Goal: Task Accomplishment & Management: Manage account settings

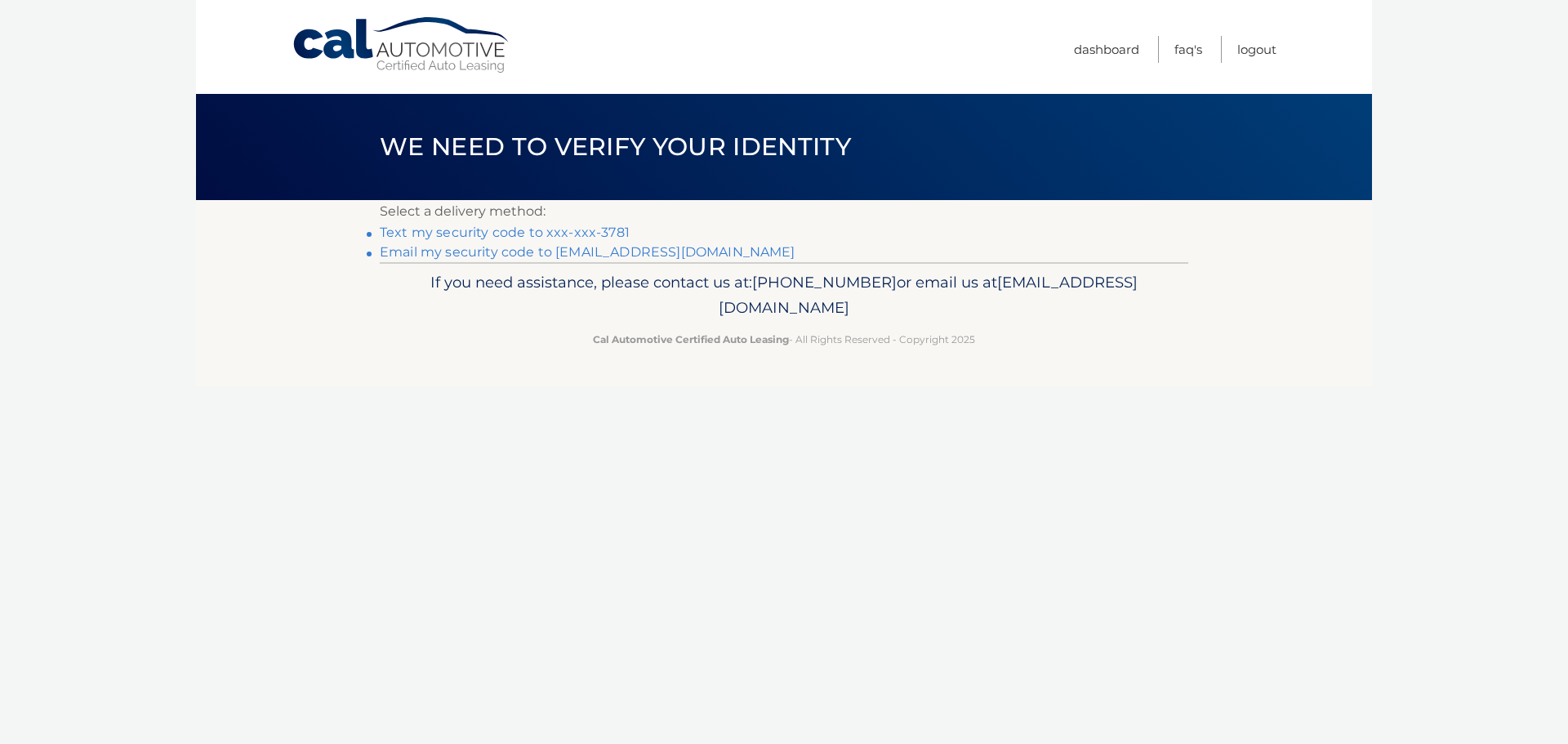
click at [623, 250] on link "Email my security code to [EMAIL_ADDRESS][DOMAIN_NAME]" at bounding box center [587, 253] width 416 height 16
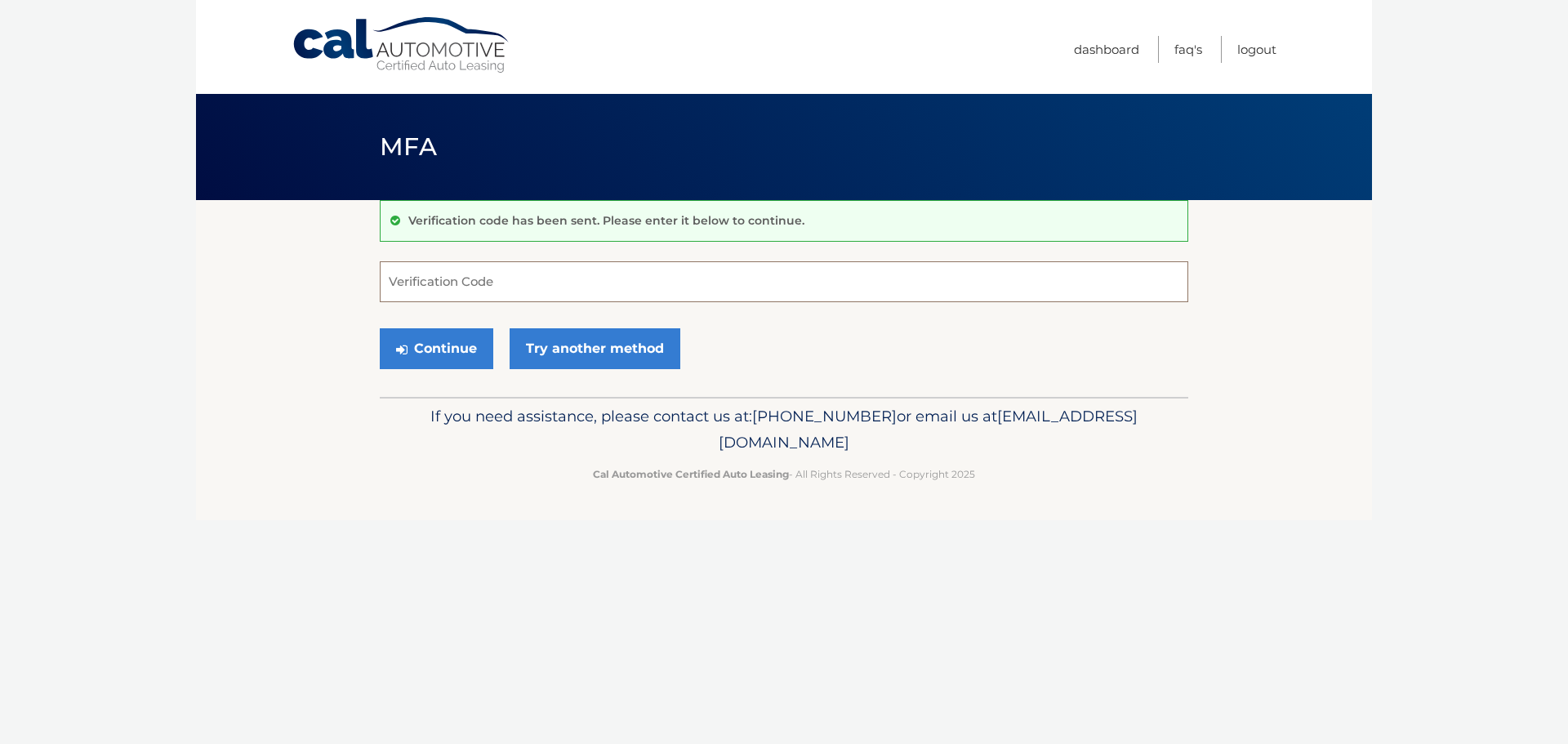
click at [416, 267] on input "Verification Code" at bounding box center [784, 282] width 808 height 41
click at [511, 275] on input "Verification Code" at bounding box center [784, 282] width 808 height 41
paste input "570326"
click at [446, 352] on button "Continue" at bounding box center [437, 349] width 114 height 41
type input "570326"
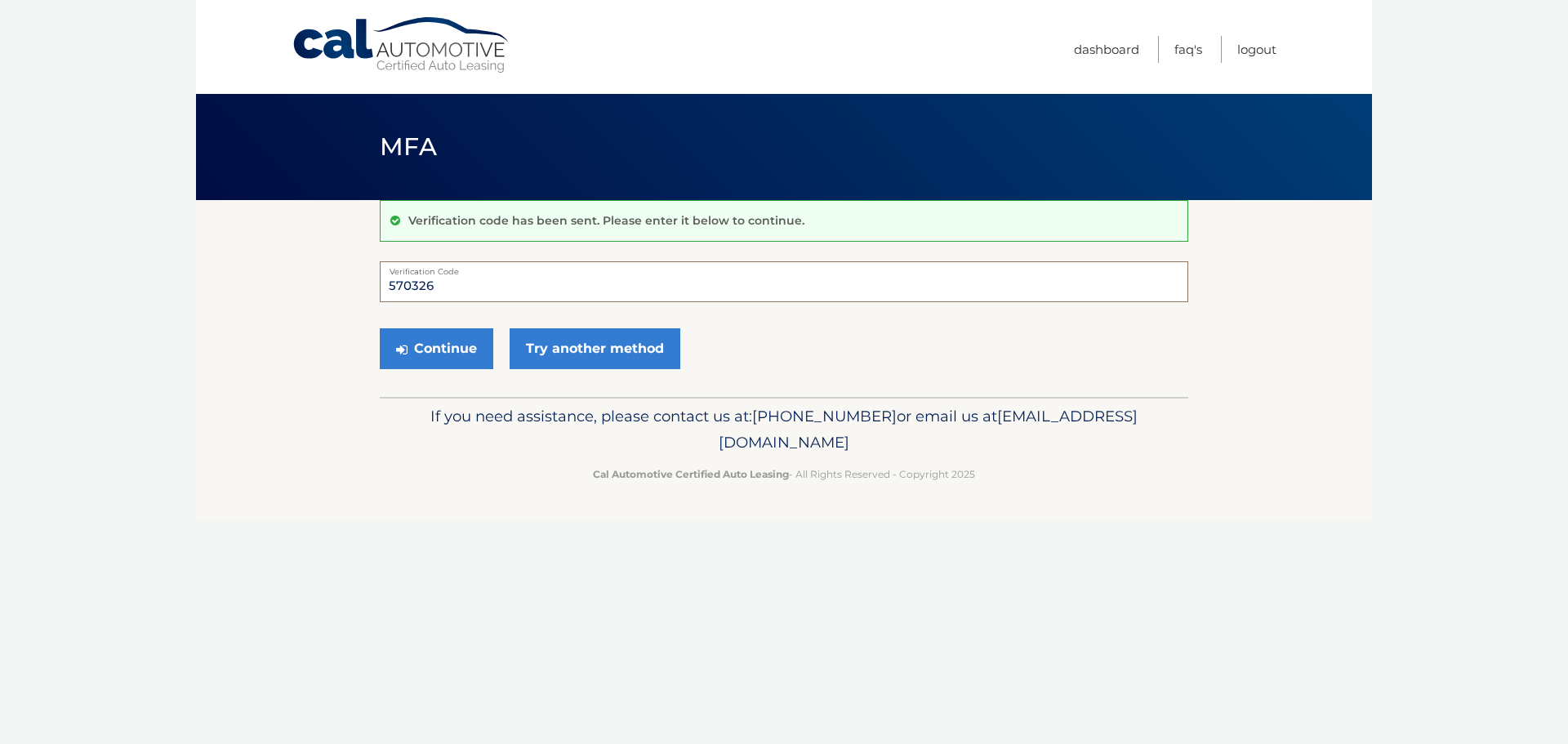
click at [380, 329] on button "Continue" at bounding box center [437, 349] width 114 height 41
click at [440, 341] on button "Continue" at bounding box center [437, 349] width 114 height 41
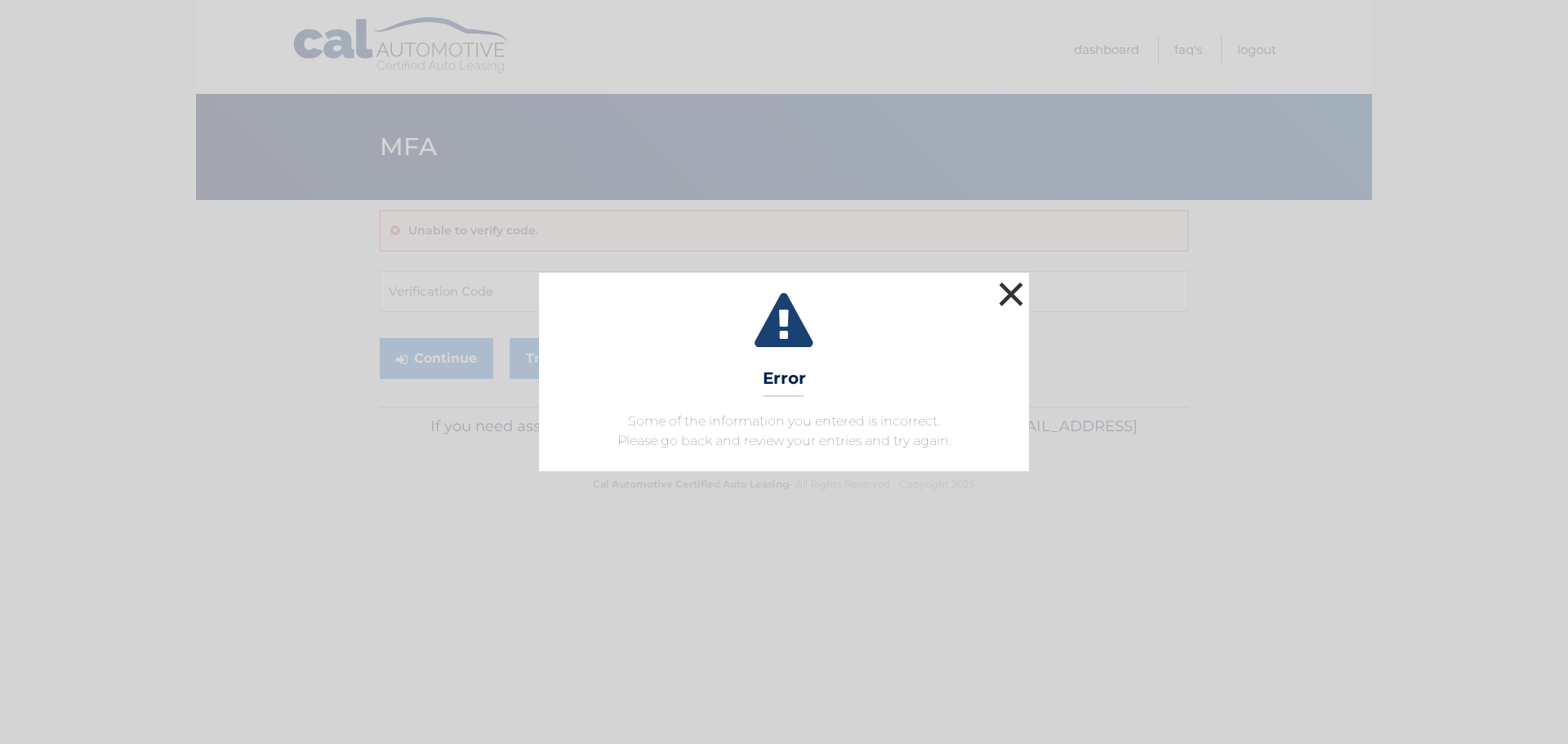
click at [1004, 296] on button "×" at bounding box center [1011, 294] width 32 height 32
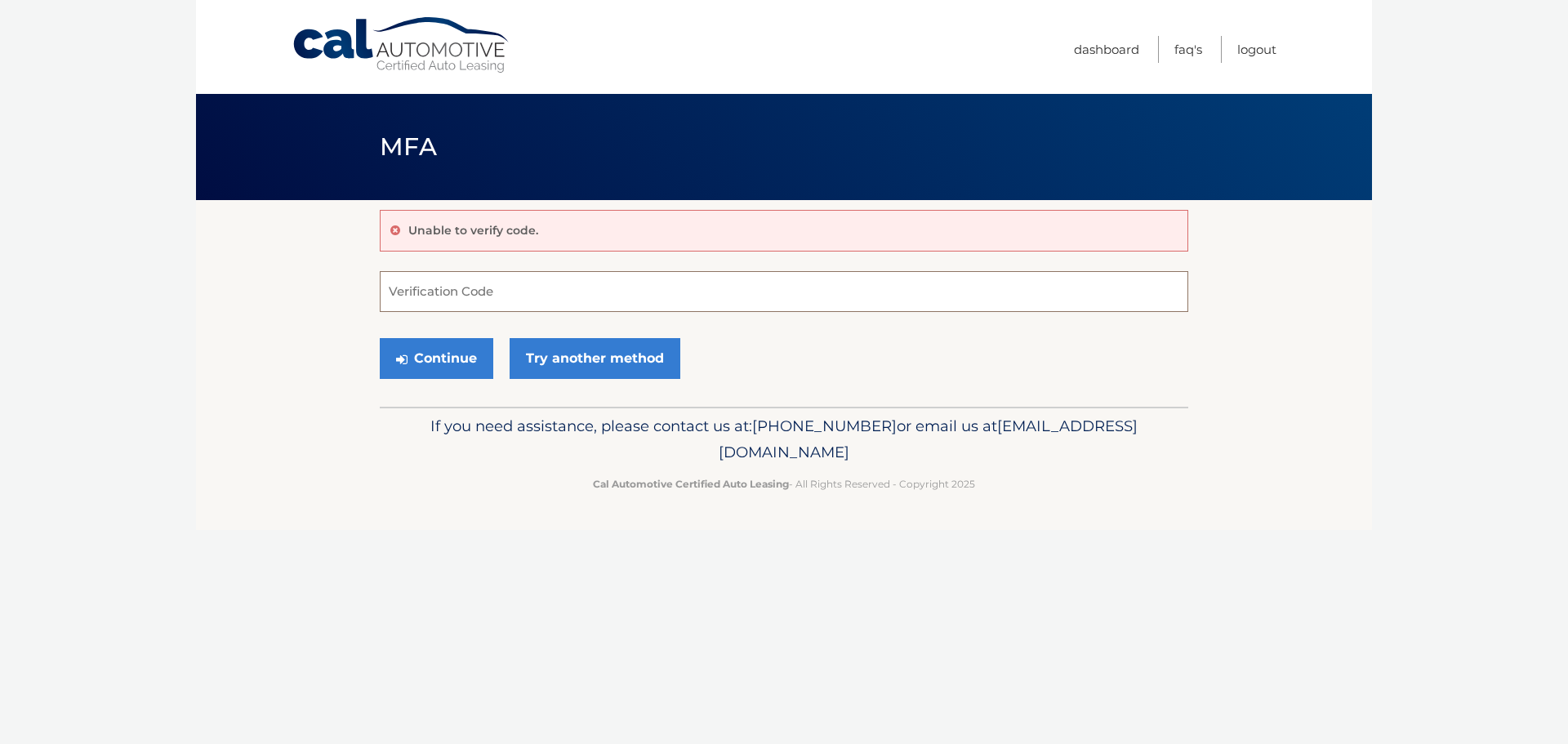
click at [412, 292] on input "Verification Code" at bounding box center [784, 292] width 808 height 41
click at [438, 292] on input "Verification Code" at bounding box center [784, 292] width 808 height 41
type input "570326"
click at [442, 360] on button "Continue" at bounding box center [437, 359] width 114 height 41
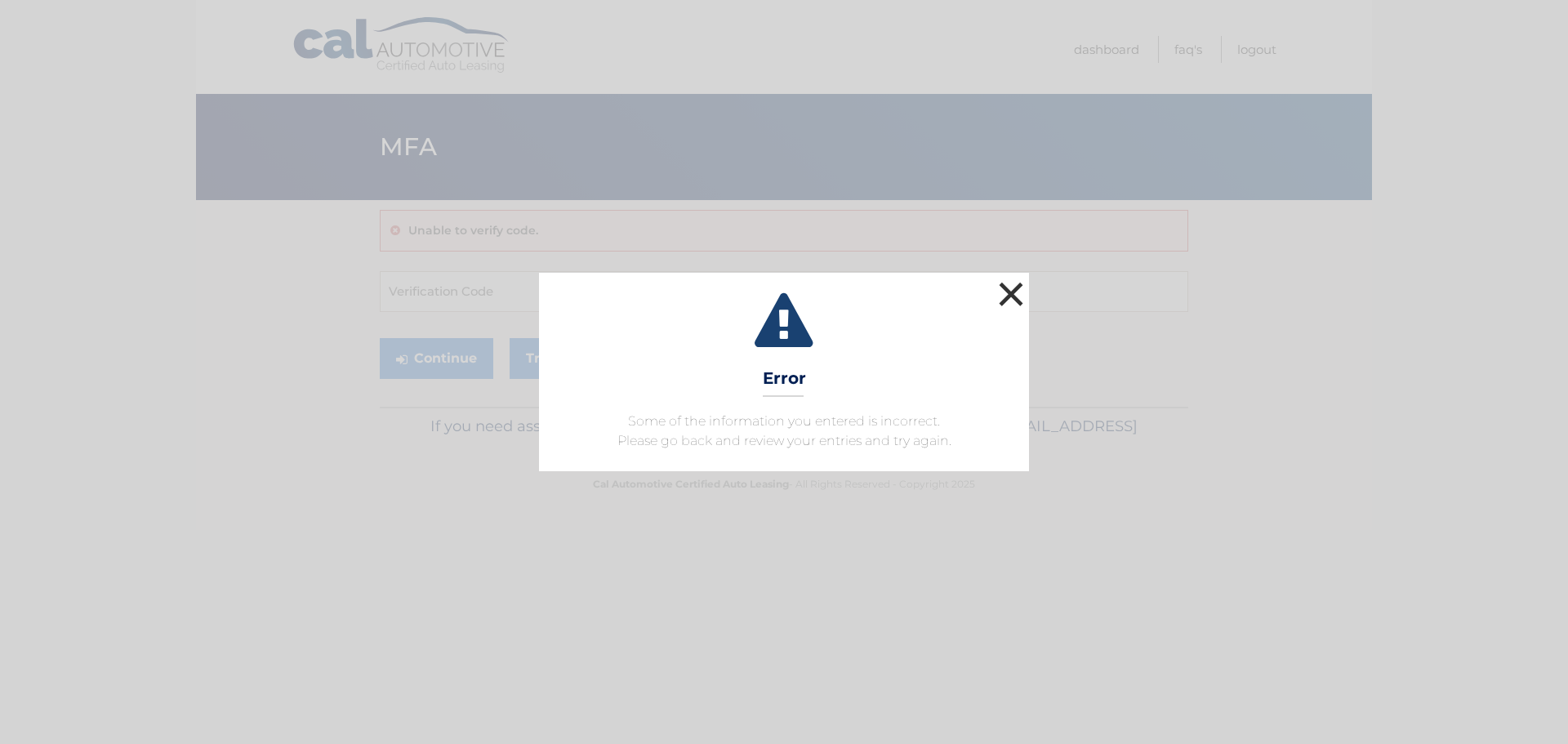
click at [1003, 310] on button "×" at bounding box center [1011, 294] width 32 height 32
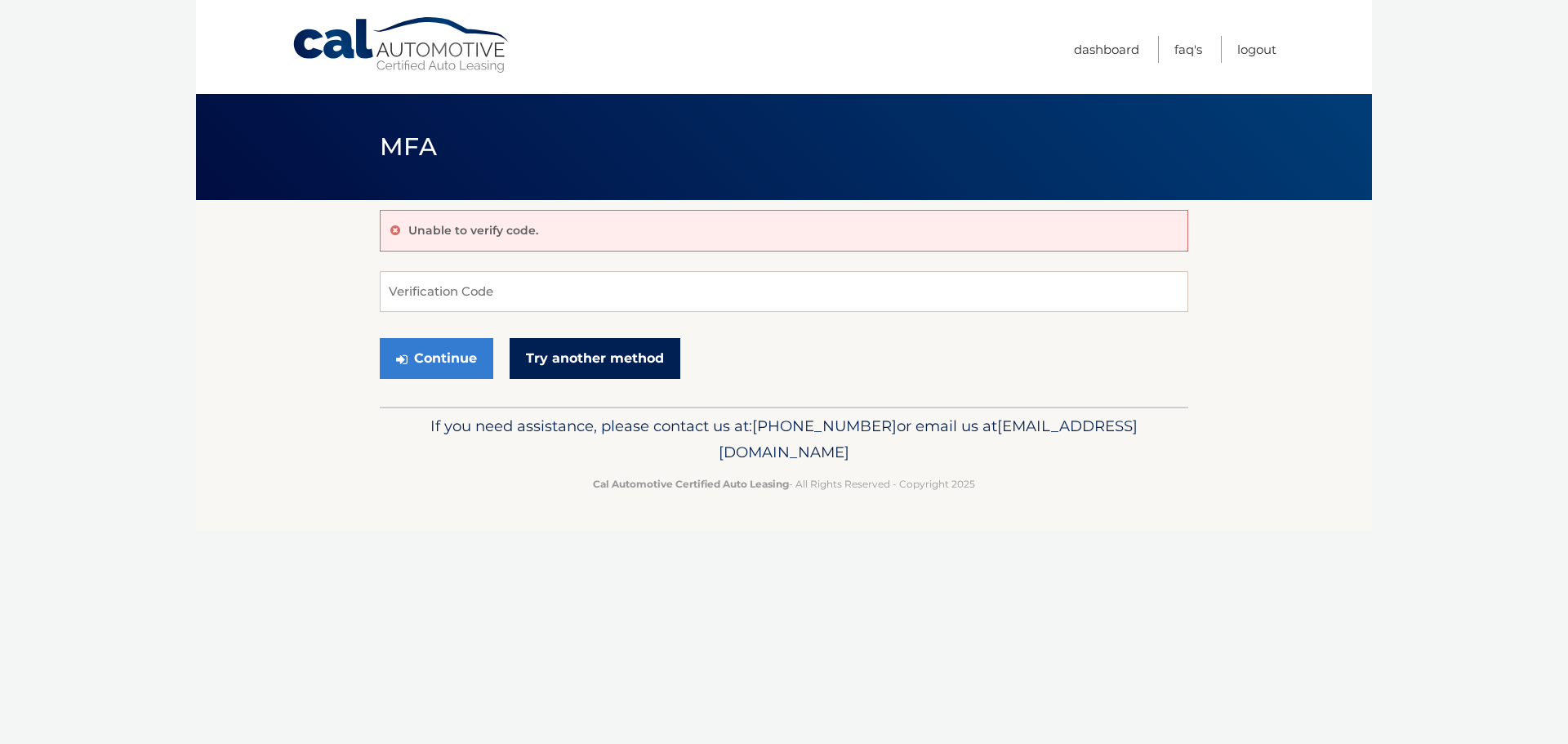
click at [625, 356] on link "Try another method" at bounding box center [595, 359] width 170 height 41
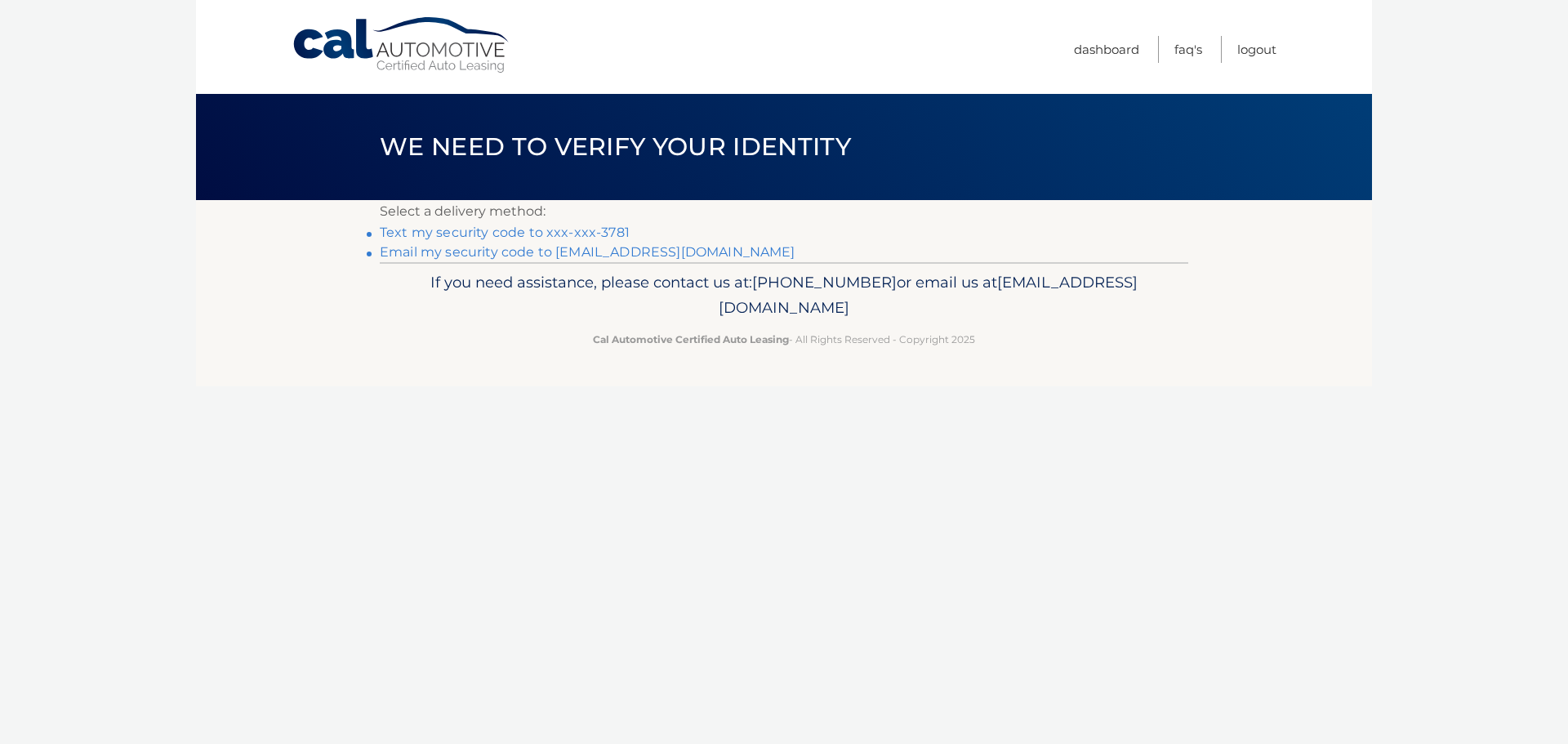
click at [571, 250] on link "Email my security code to t****@kulbacks.com" at bounding box center [587, 253] width 416 height 16
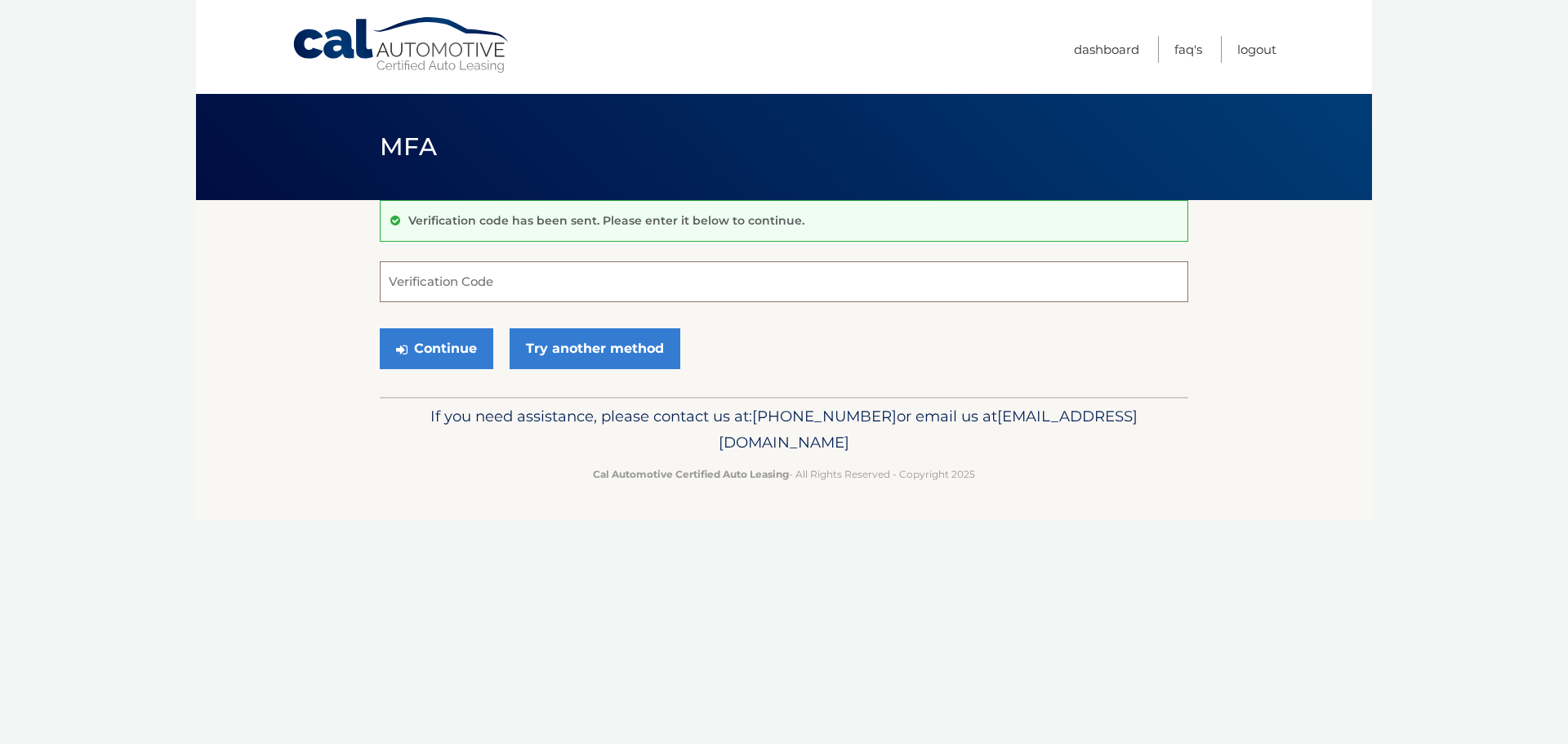
click at [465, 285] on input "Verification Code" at bounding box center [784, 282] width 808 height 41
type input "538264"
click at [472, 357] on button "Continue" at bounding box center [437, 349] width 114 height 41
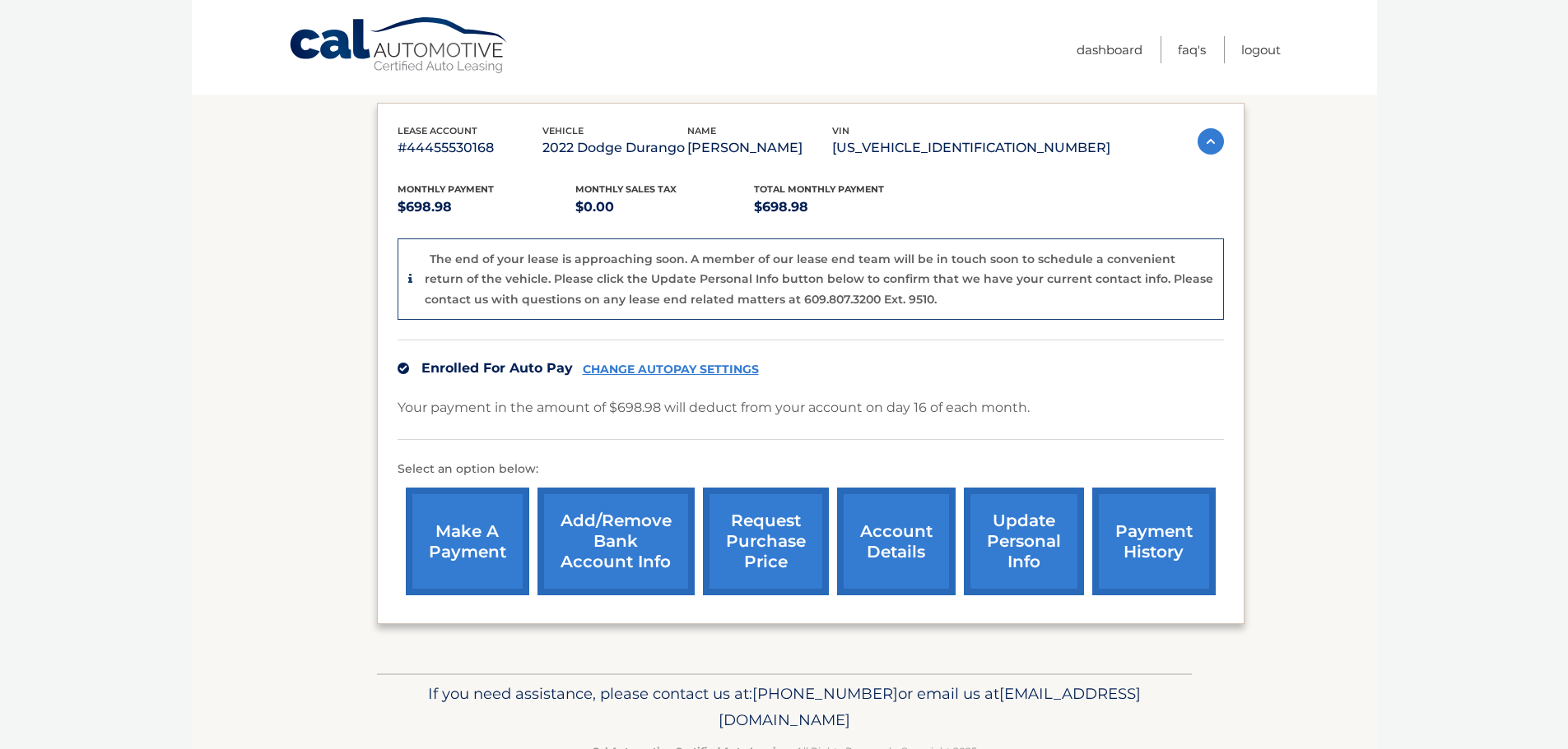
scroll to position [246, 0]
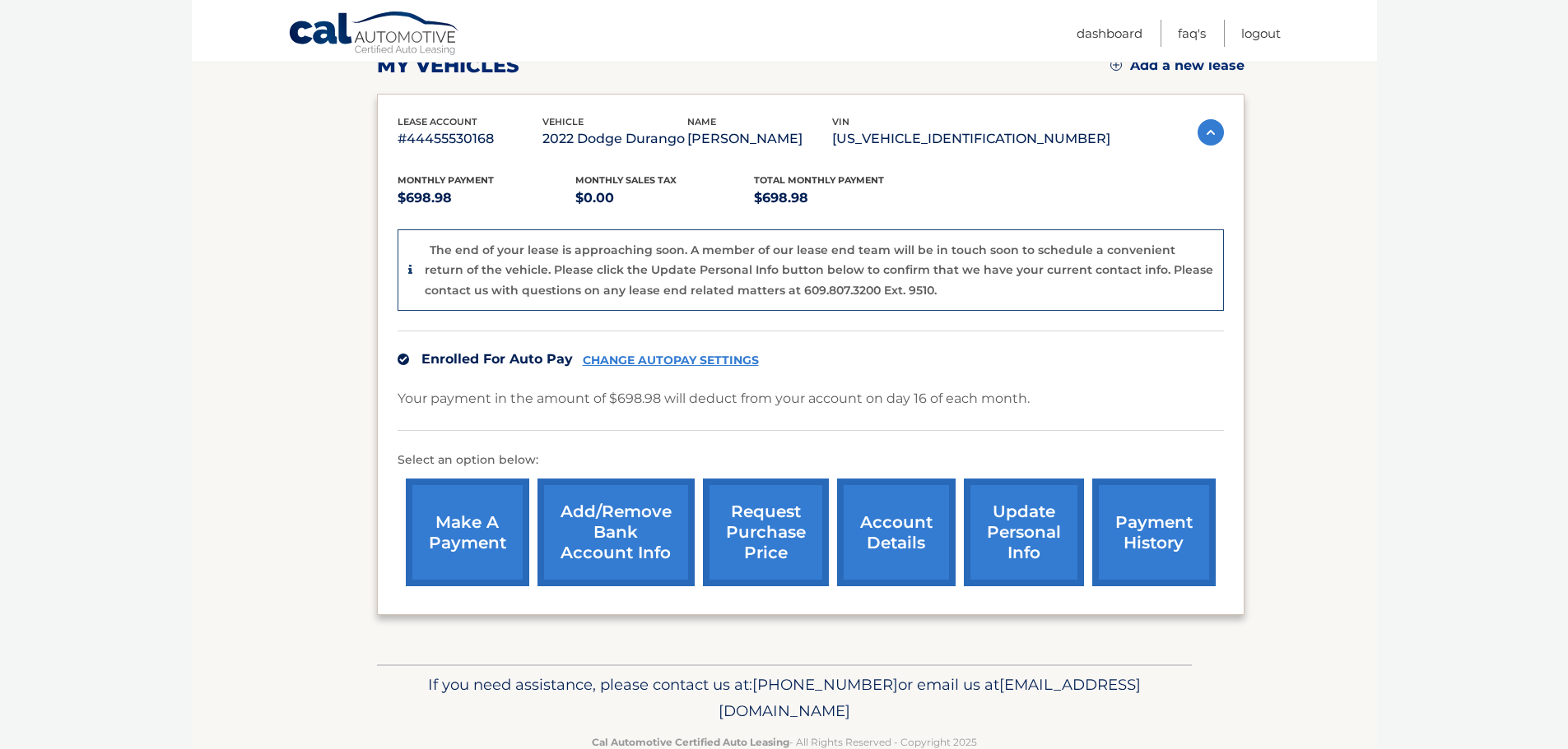
click at [629, 375] on div "Enrolled For Auto Pay CHANGE AUTOPAY SETTINGS" at bounding box center [811, 360] width 826 height 57
click at [626, 368] on link "CHANGE AUTOPAY SETTINGS" at bounding box center [671, 361] width 177 height 14
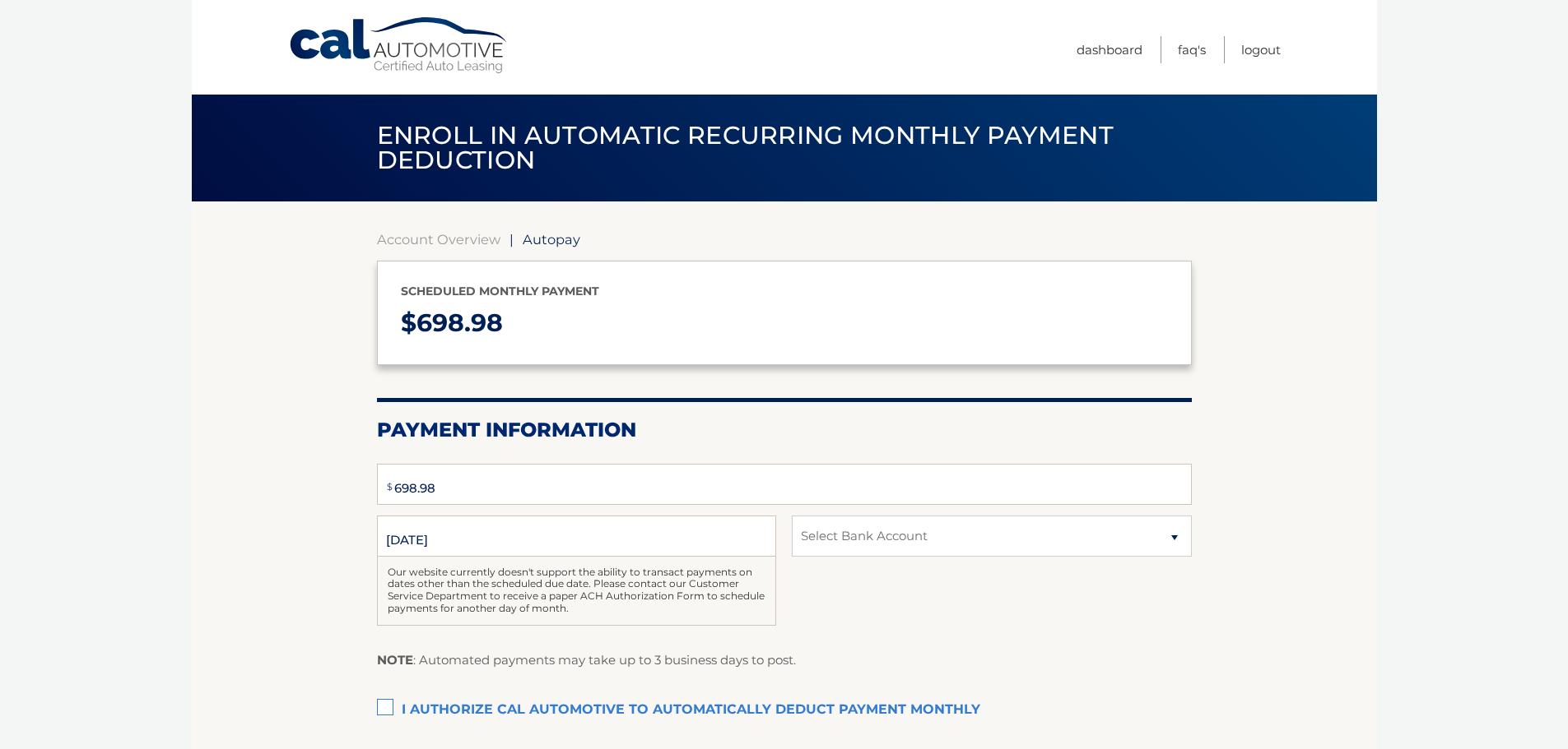
select select "[DEMOGRAPHIC_DATA]"
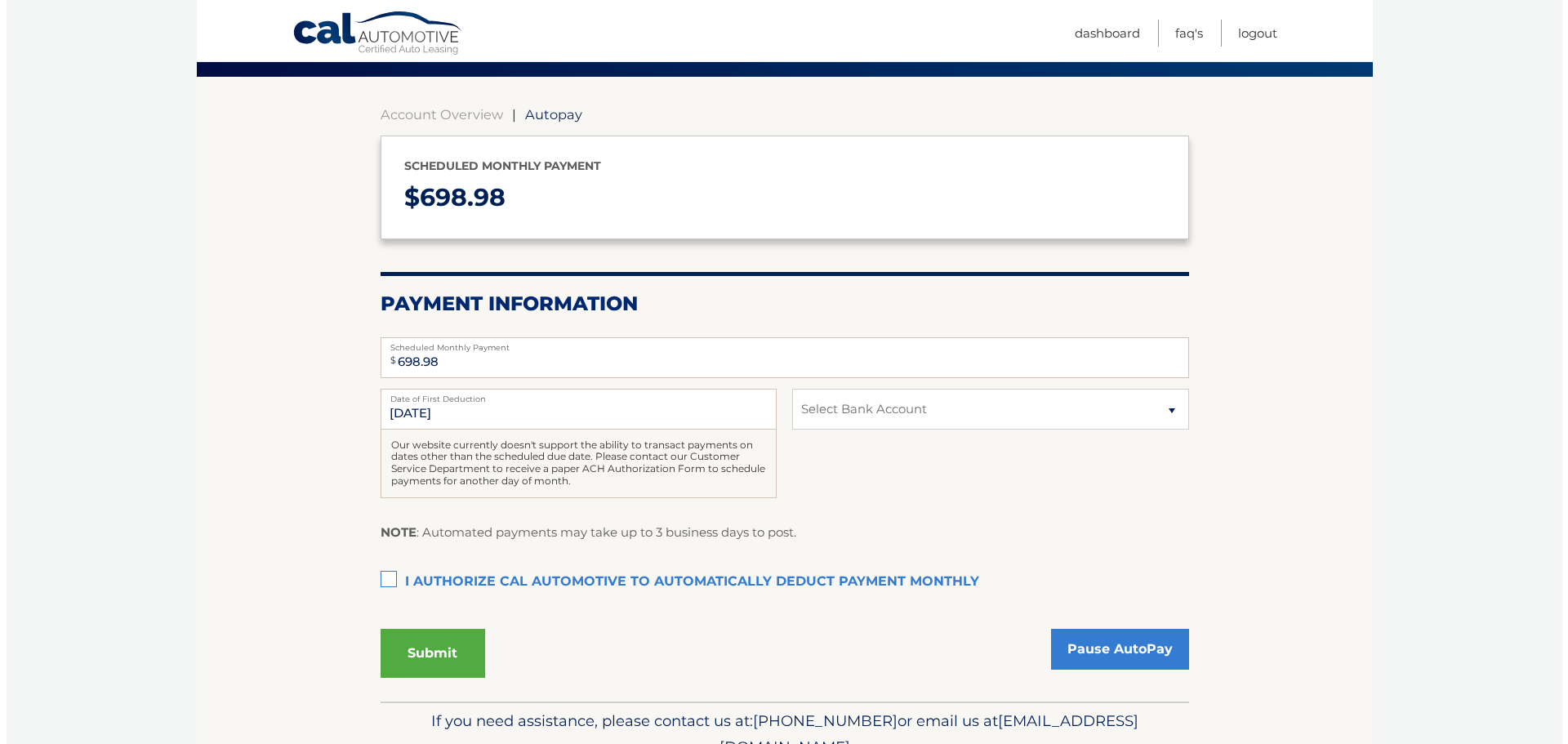
scroll to position [163, 0]
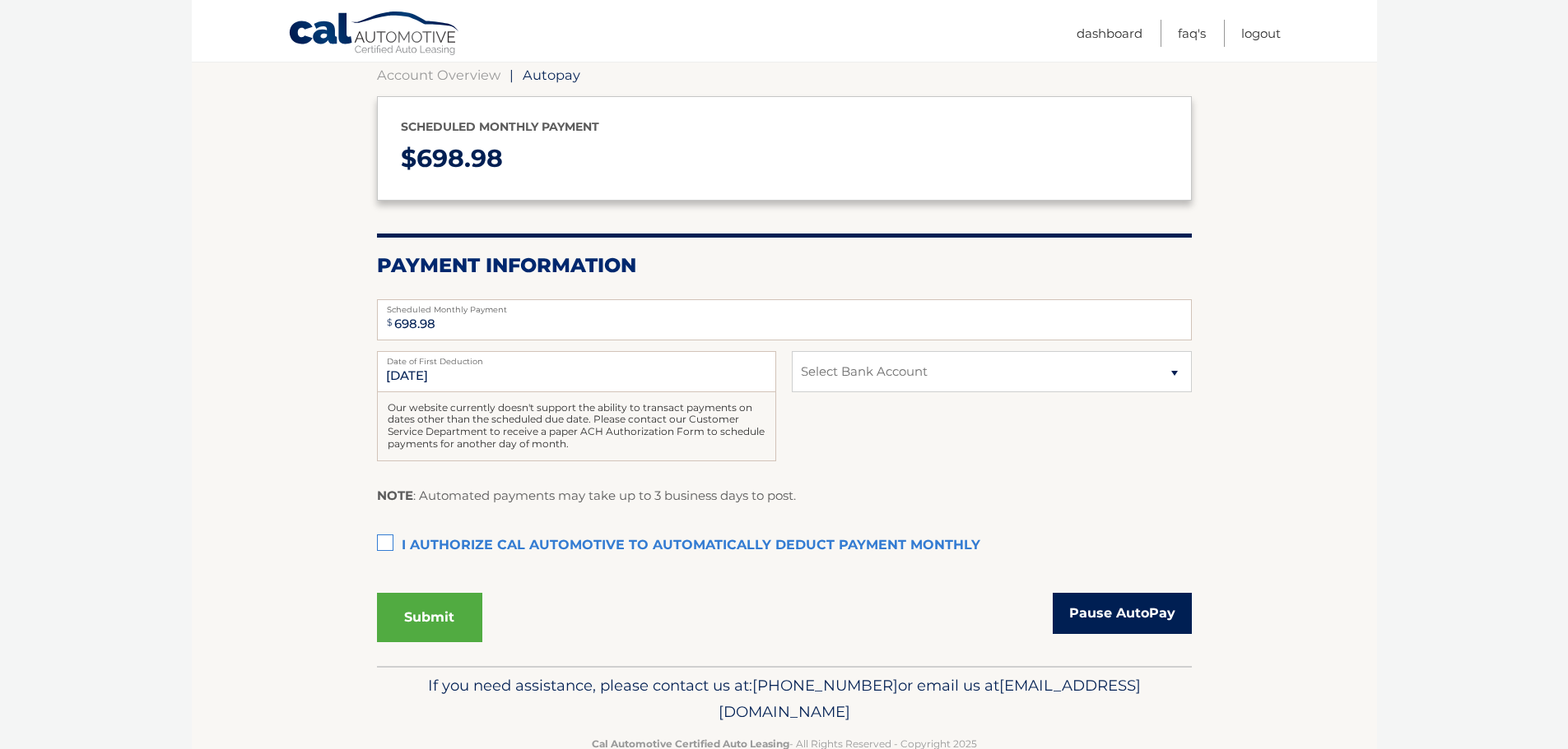
click at [1151, 615] on link "Pause AutoPay" at bounding box center [1121, 614] width 139 height 41
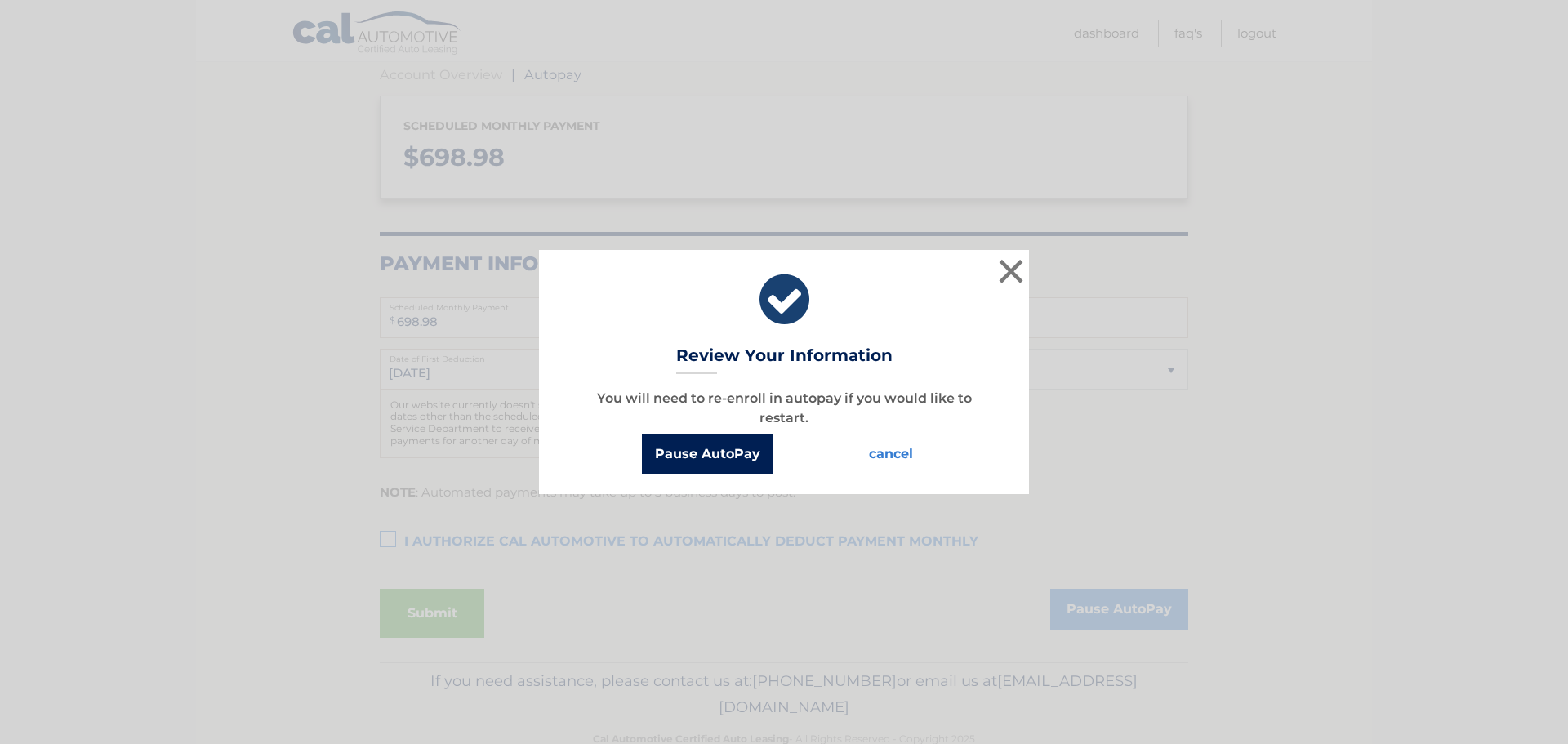
click at [706, 456] on button "Pause AutoPay" at bounding box center [708, 454] width 131 height 39
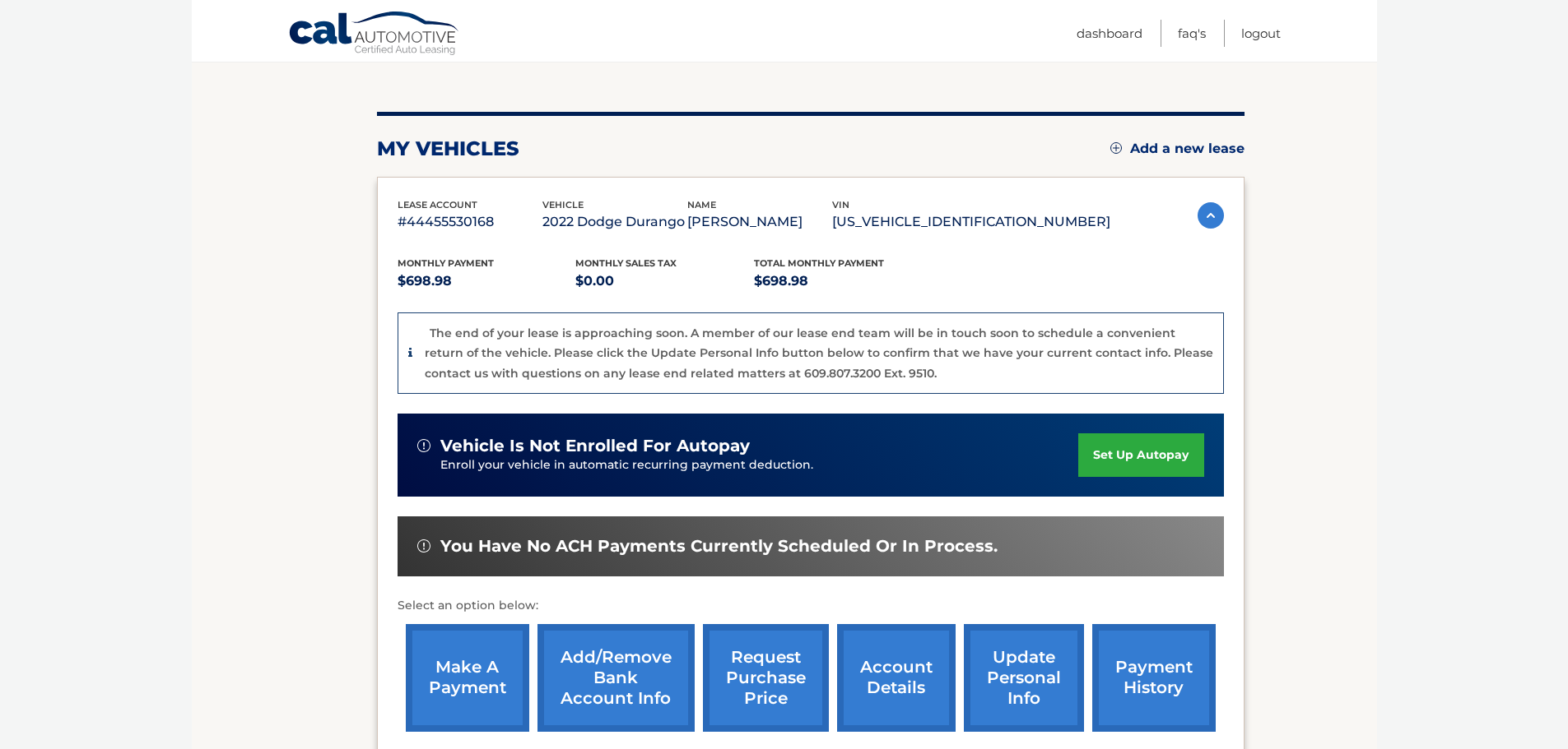
scroll to position [246, 0]
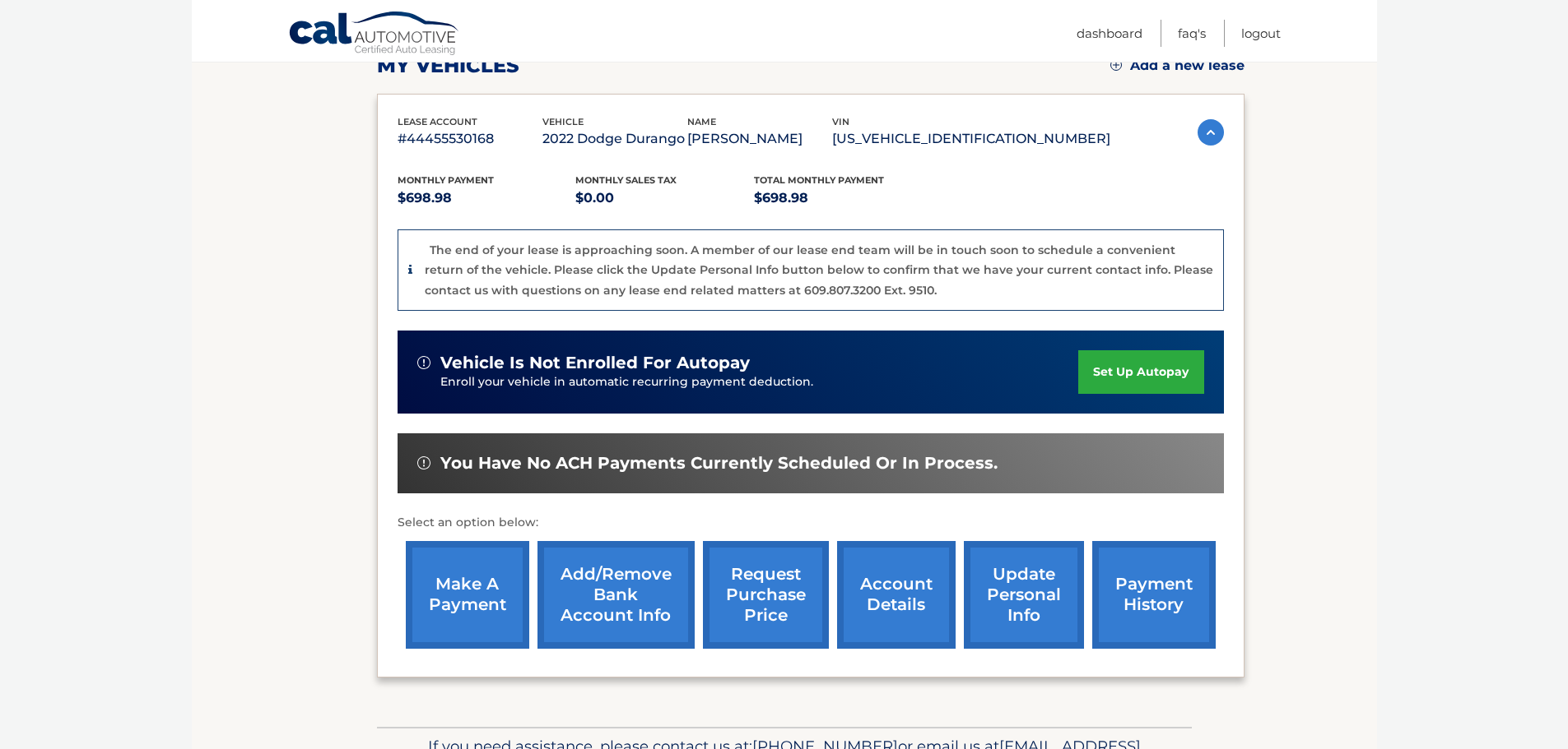
click at [1154, 630] on link "payment history" at bounding box center [1154, 594] width 123 height 107
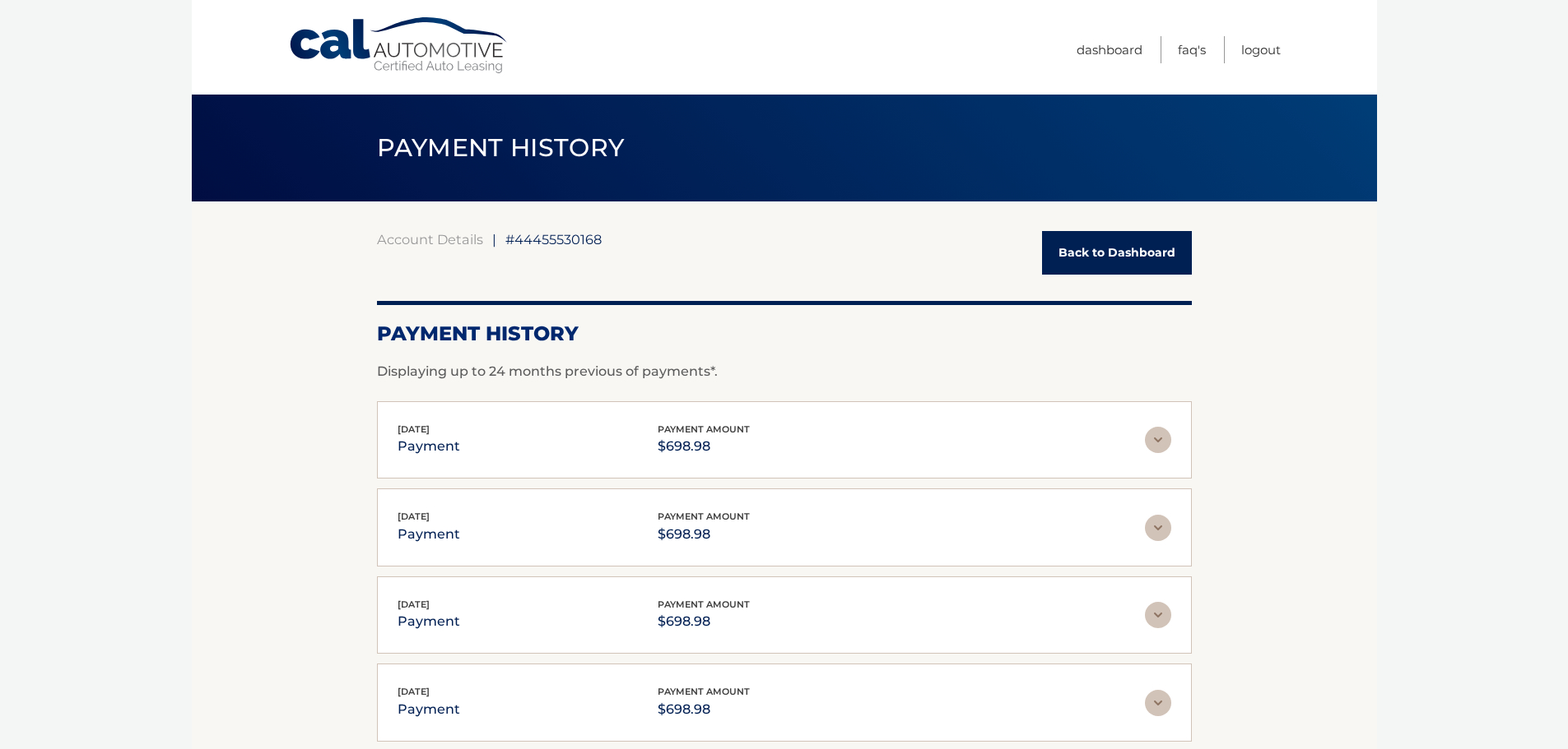
click at [1166, 437] on img at bounding box center [1158, 440] width 27 height 27
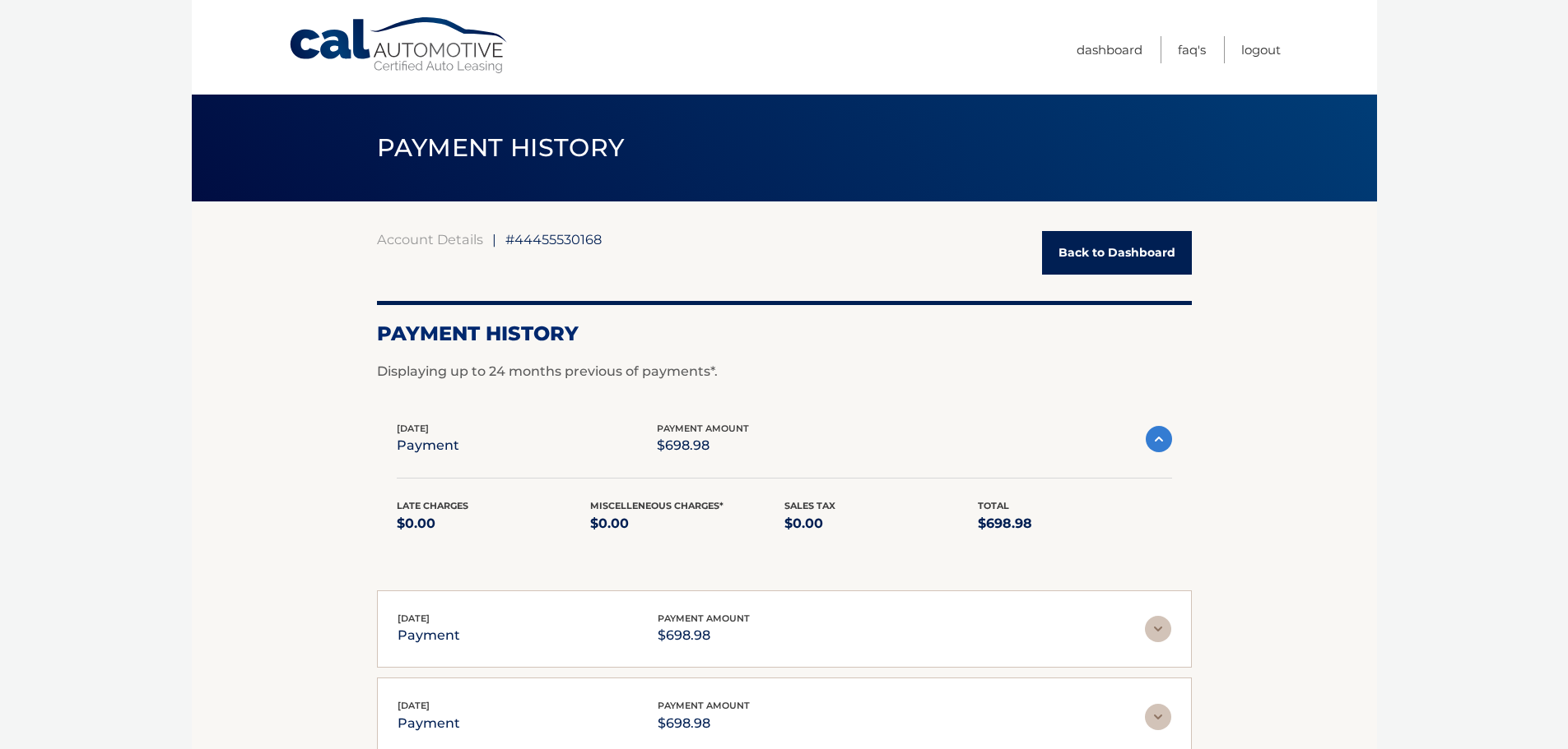
click at [1157, 439] on img at bounding box center [1159, 439] width 27 height 27
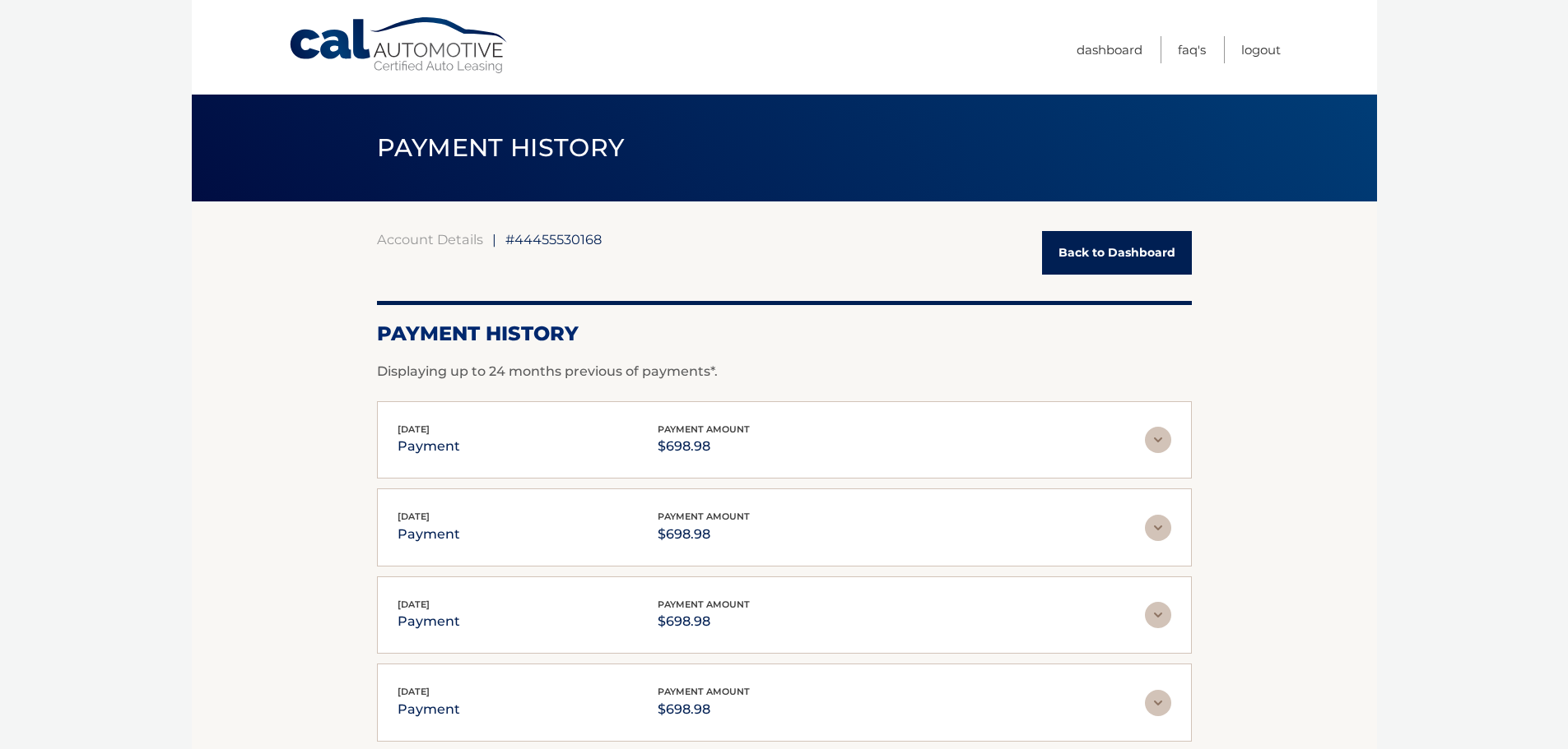
click at [1100, 257] on link "Back to Dashboard" at bounding box center [1117, 253] width 150 height 43
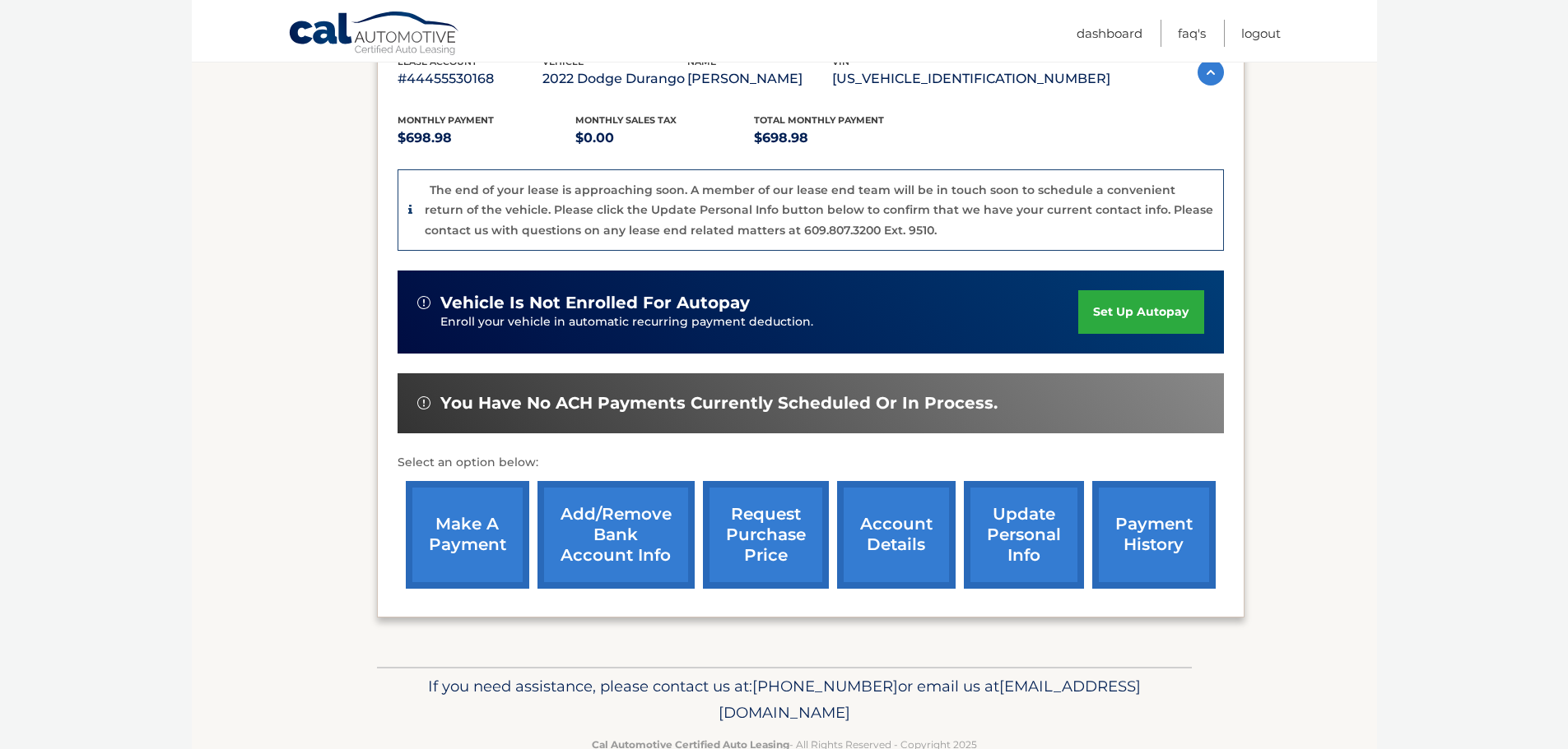
scroll to position [329, 0]
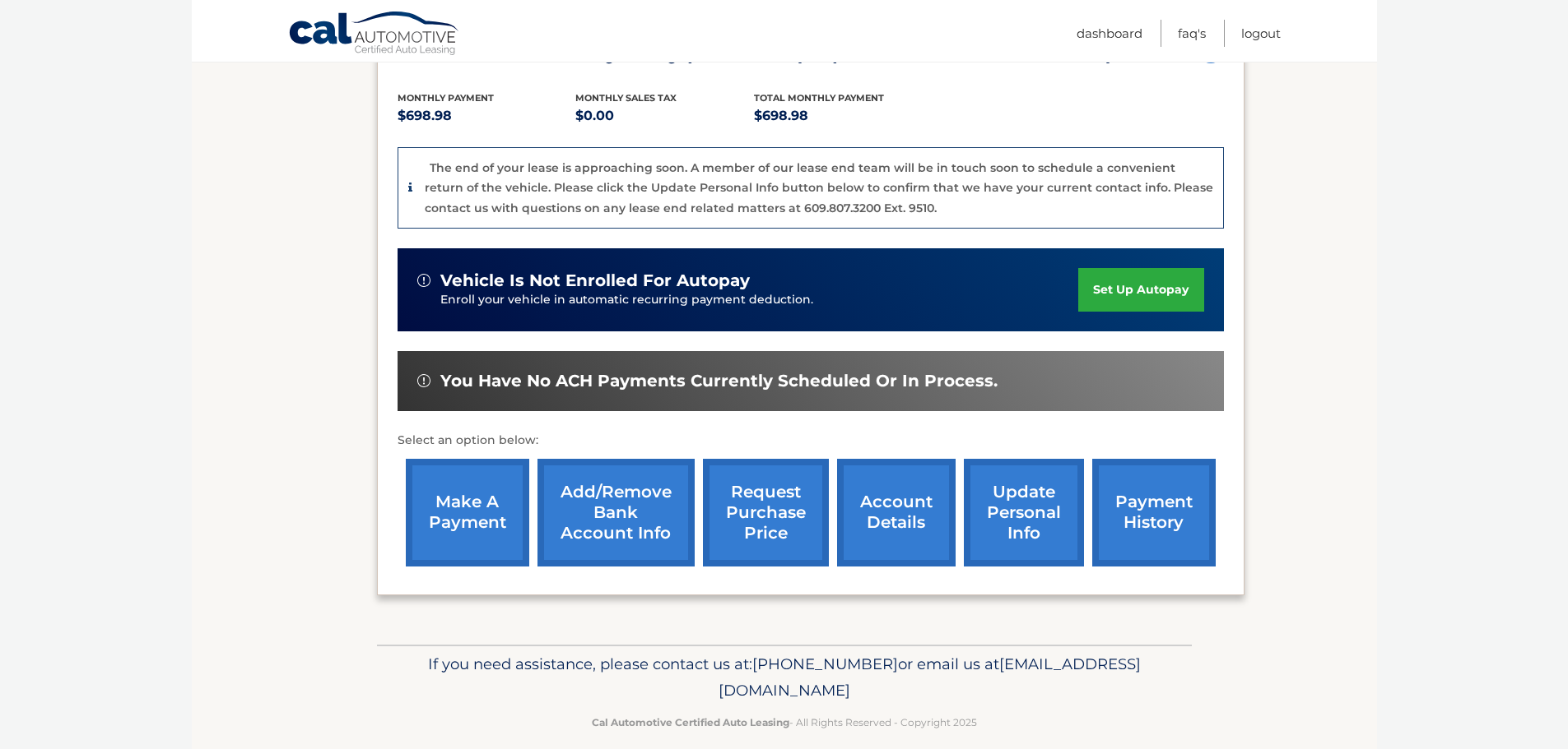
click at [864, 524] on link "account details" at bounding box center [896, 512] width 118 height 107
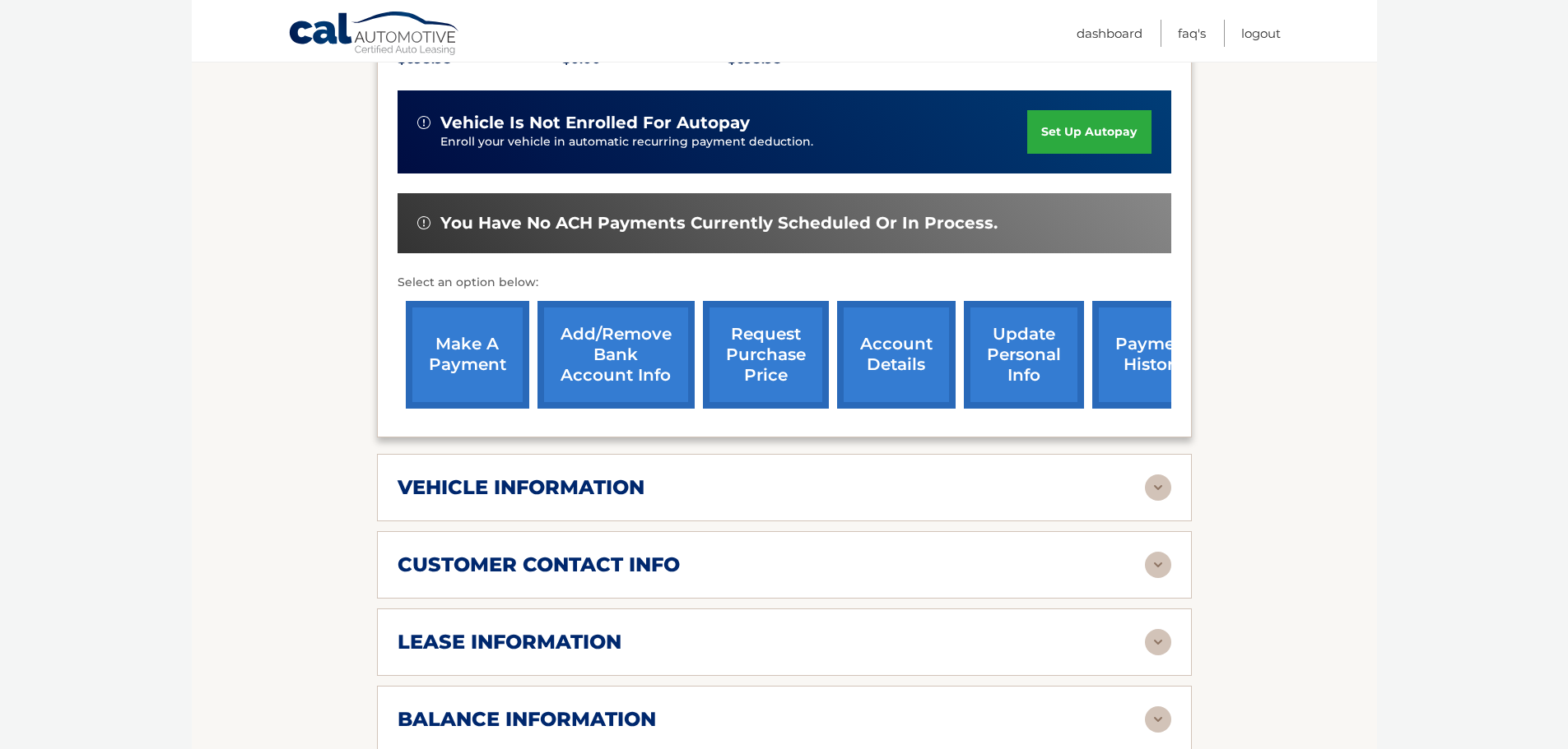
scroll to position [494, 0]
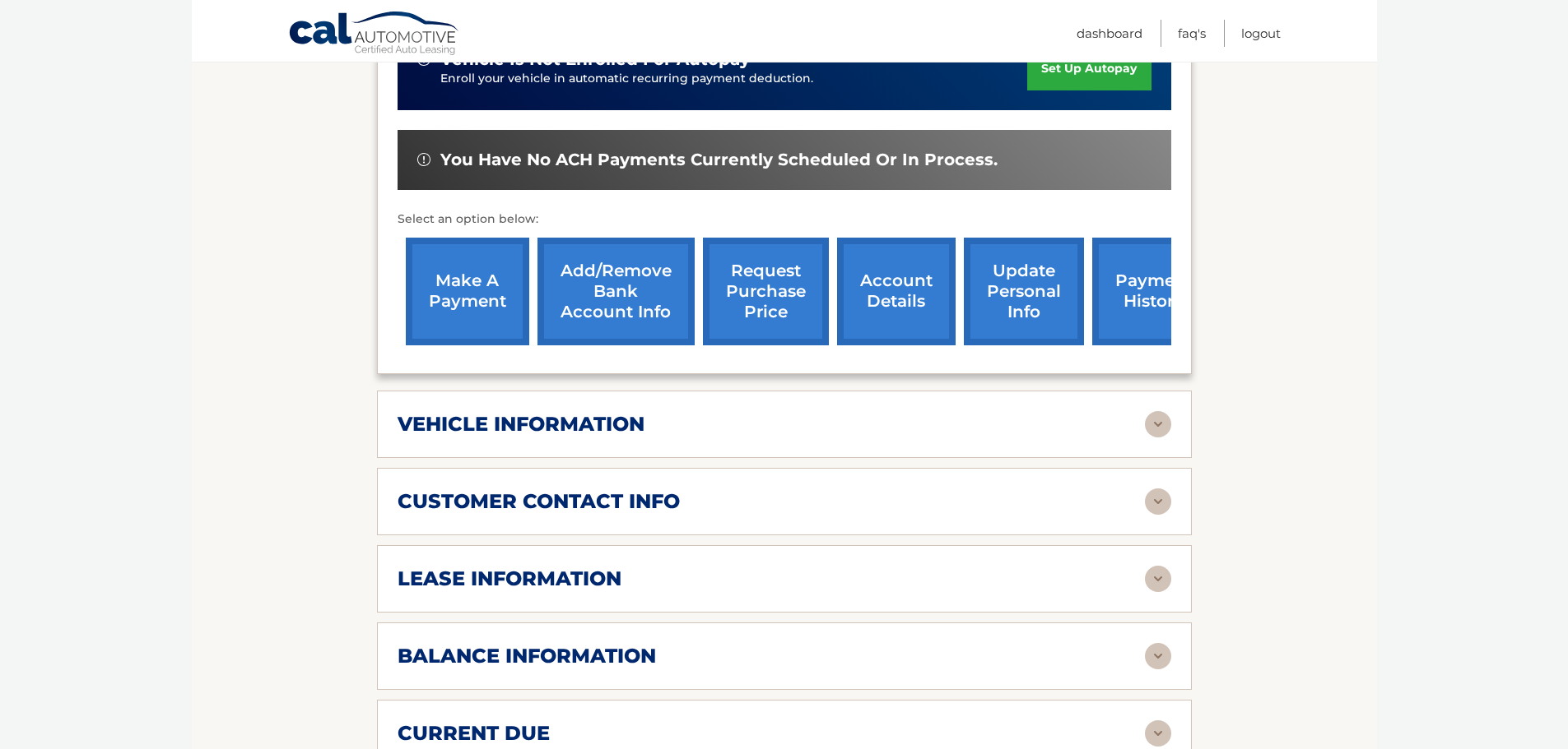
click at [771, 423] on div "vehicle information" at bounding box center [771, 424] width 748 height 25
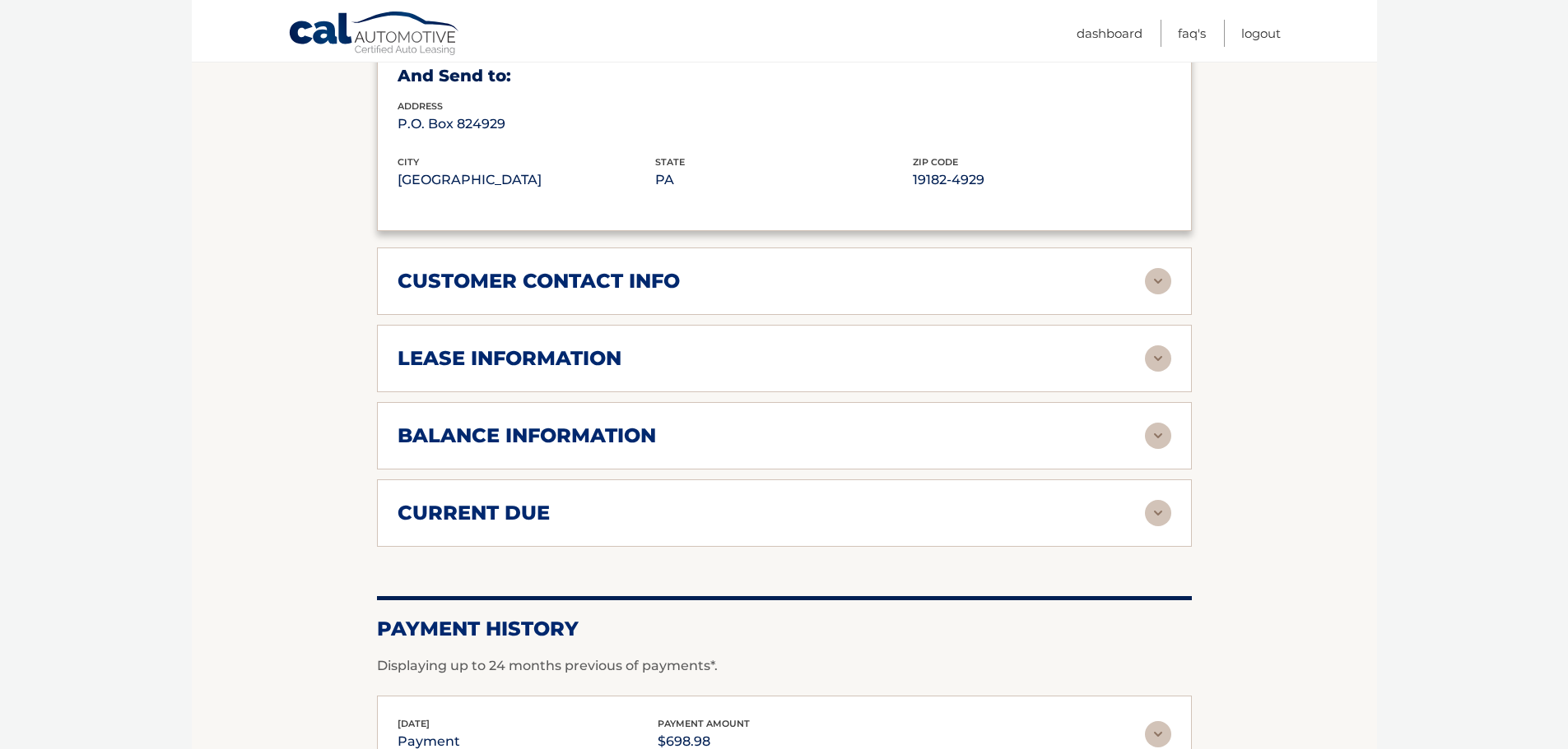
scroll to position [1151, 0]
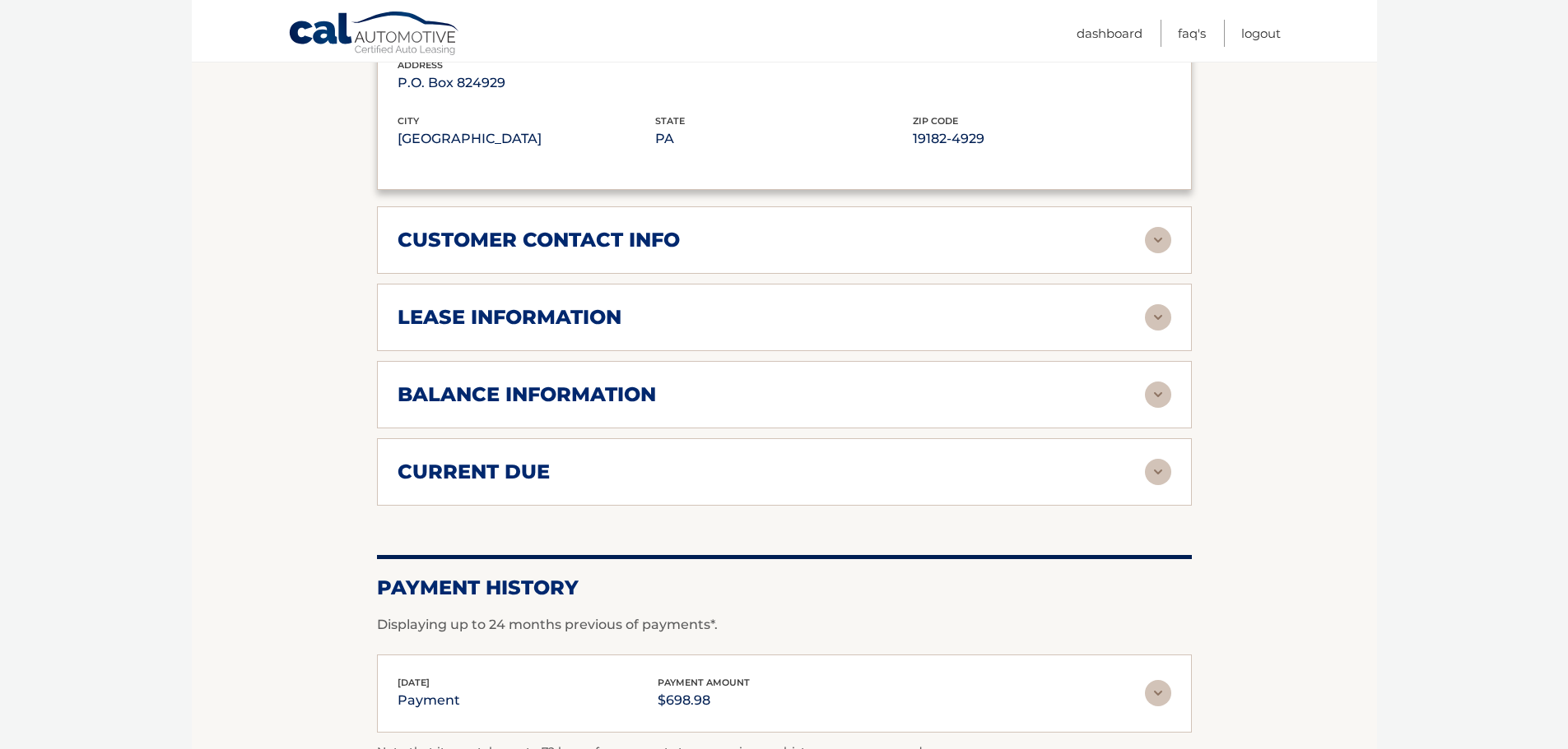
click at [555, 325] on h2 "lease information" at bounding box center [509, 317] width 224 height 25
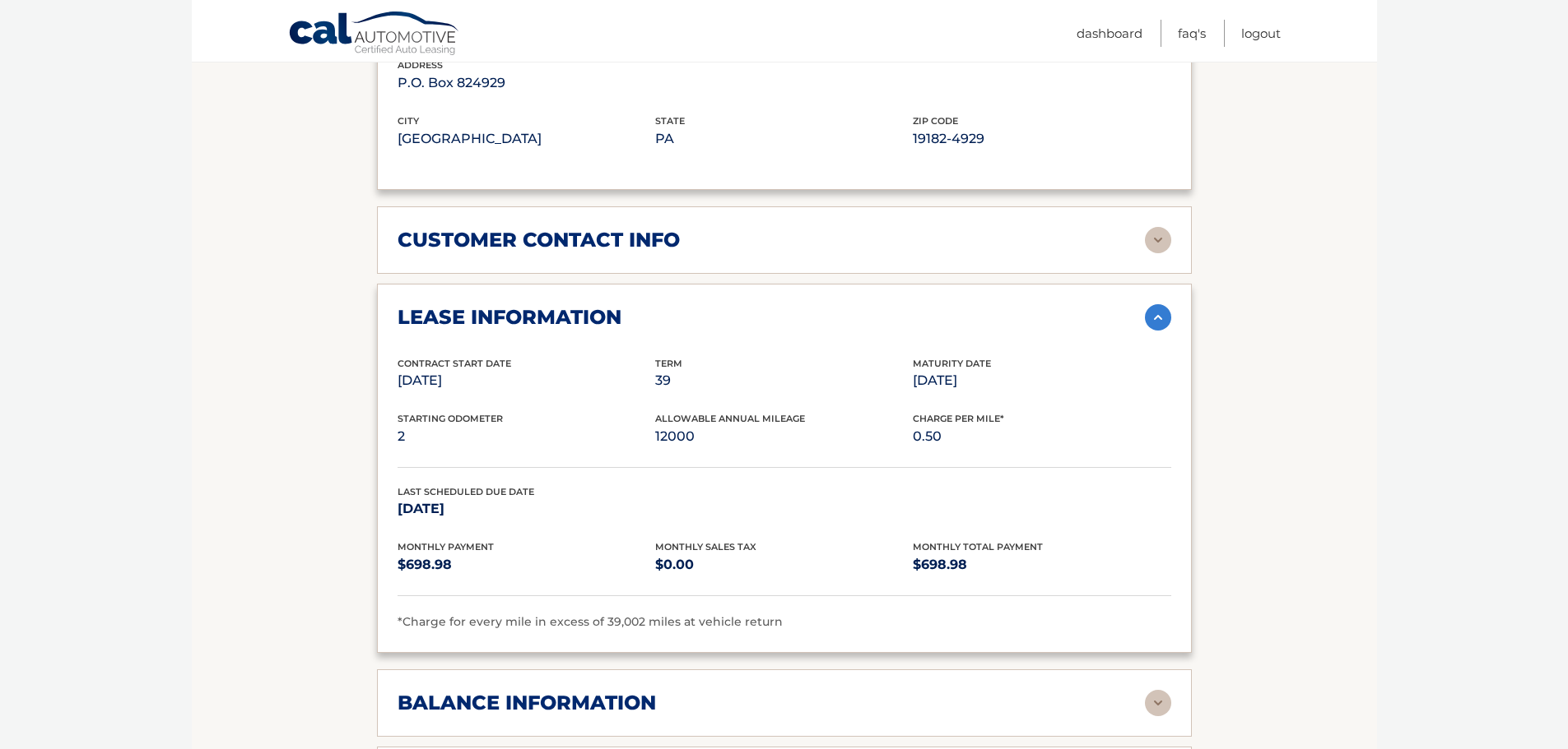
click at [495, 626] on span "*Charge for every mile in excess of 39,002 miles at vehicle return" at bounding box center [590, 621] width 386 height 15
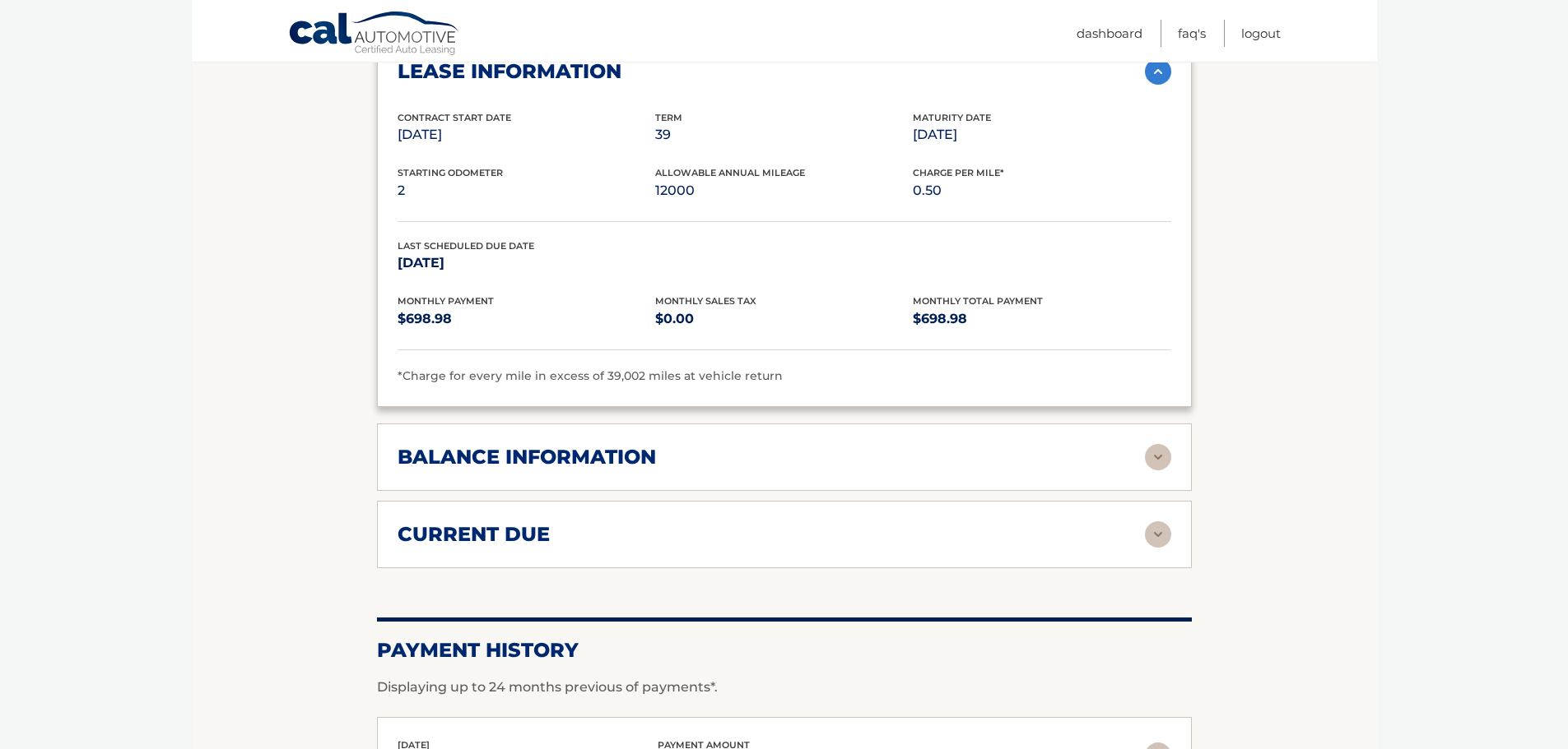
scroll to position [1398, 0]
click at [1160, 457] on img at bounding box center [1158, 456] width 27 height 27
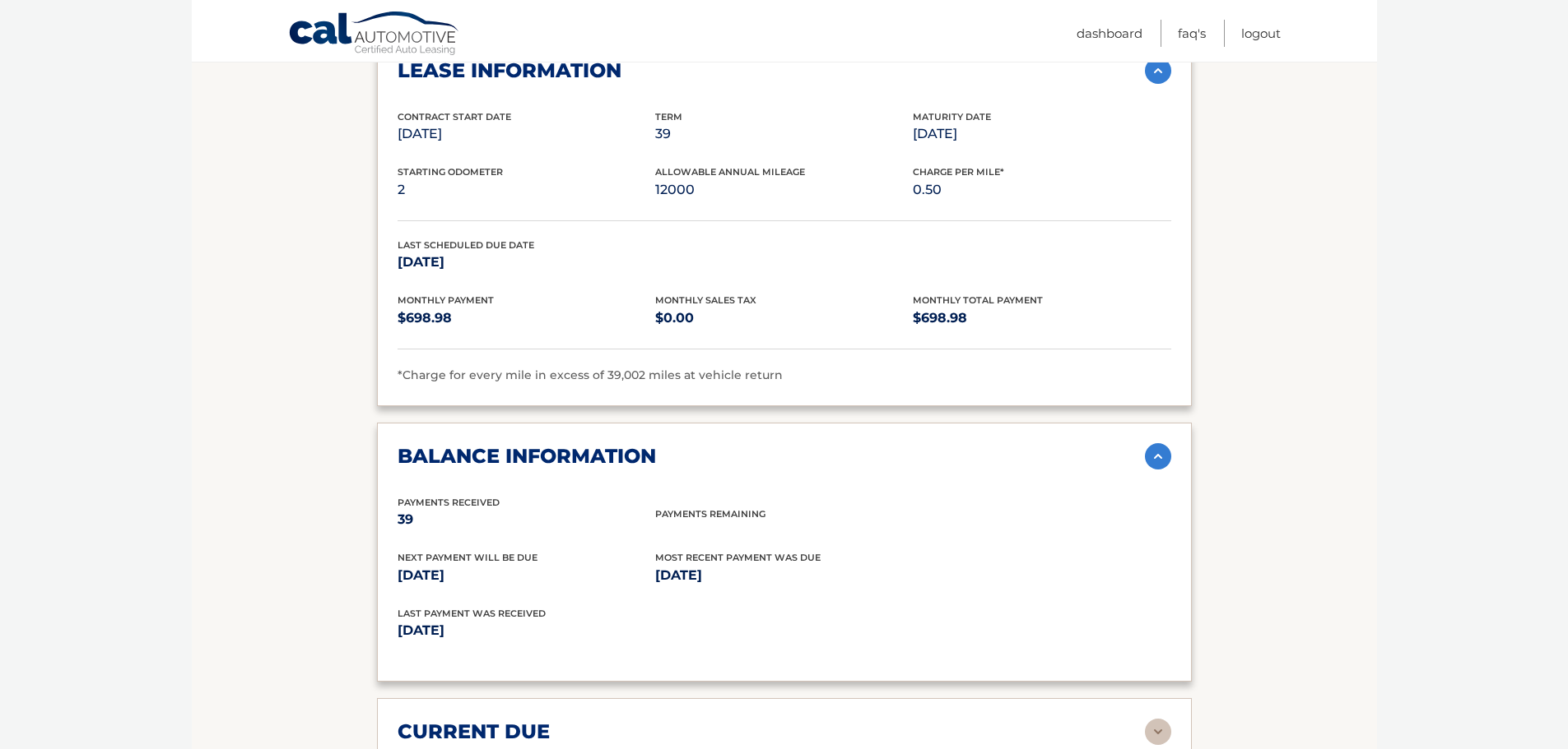
click at [1160, 457] on img at bounding box center [1158, 456] width 27 height 27
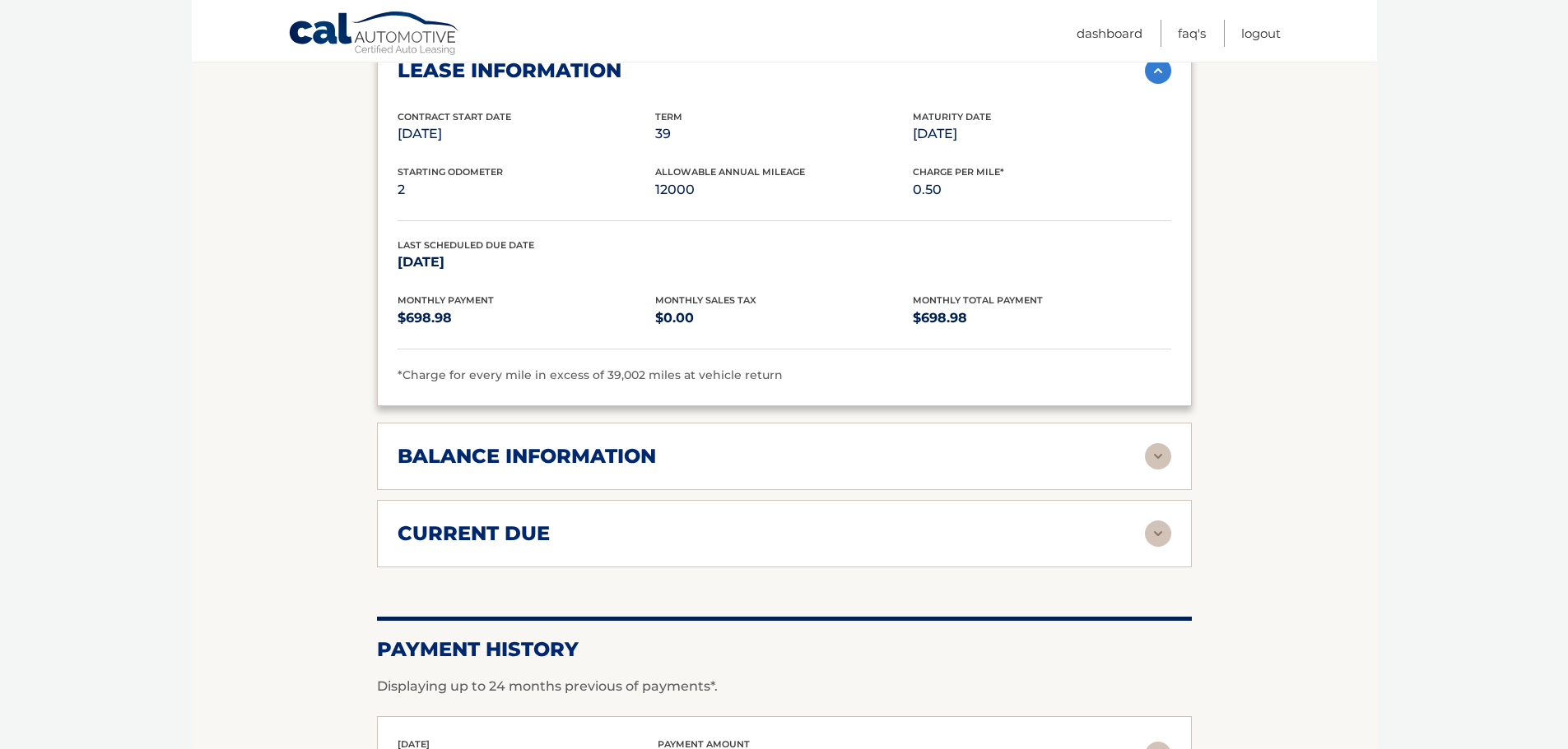
click at [1158, 542] on img at bounding box center [1158, 533] width 27 height 27
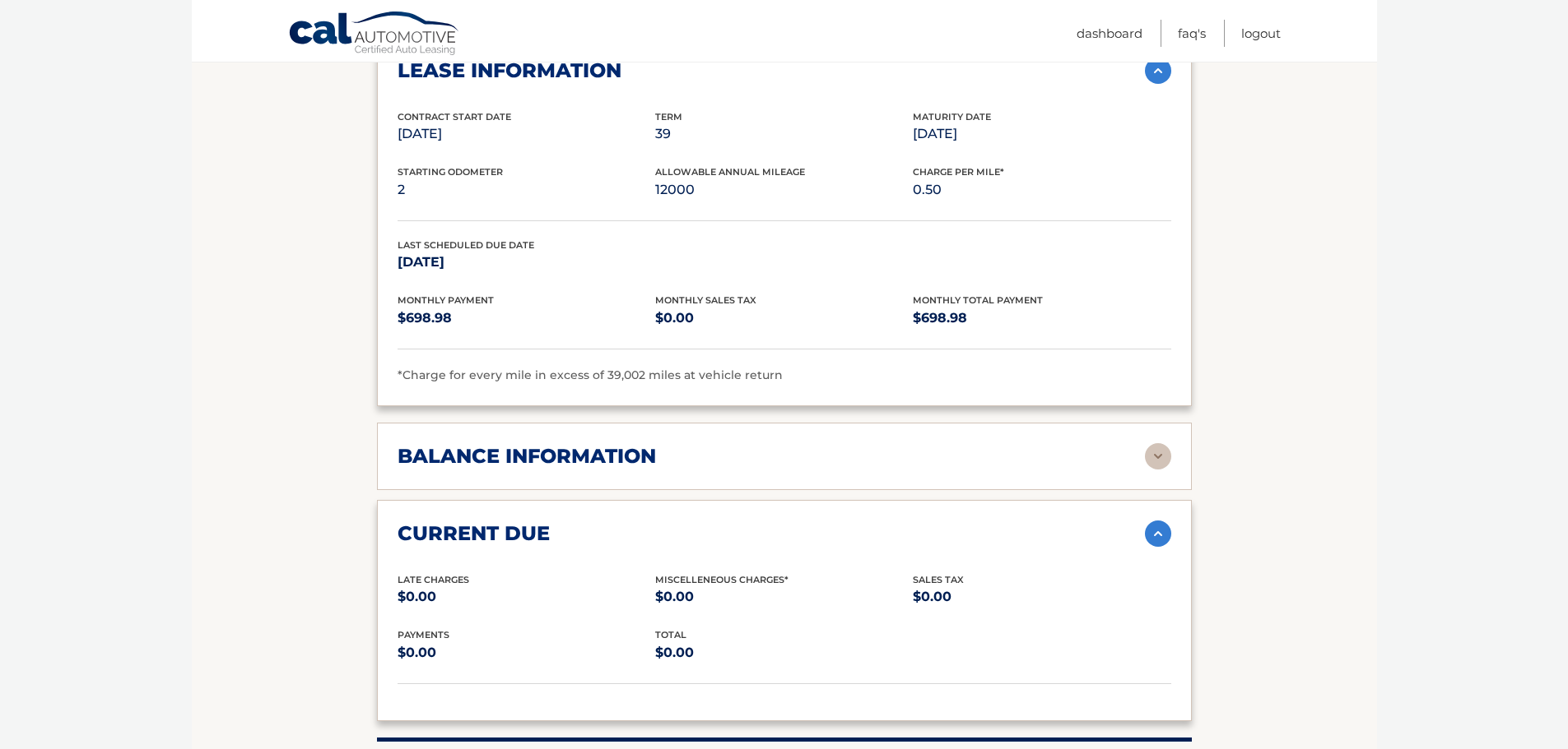
click at [1158, 542] on img at bounding box center [1158, 533] width 27 height 27
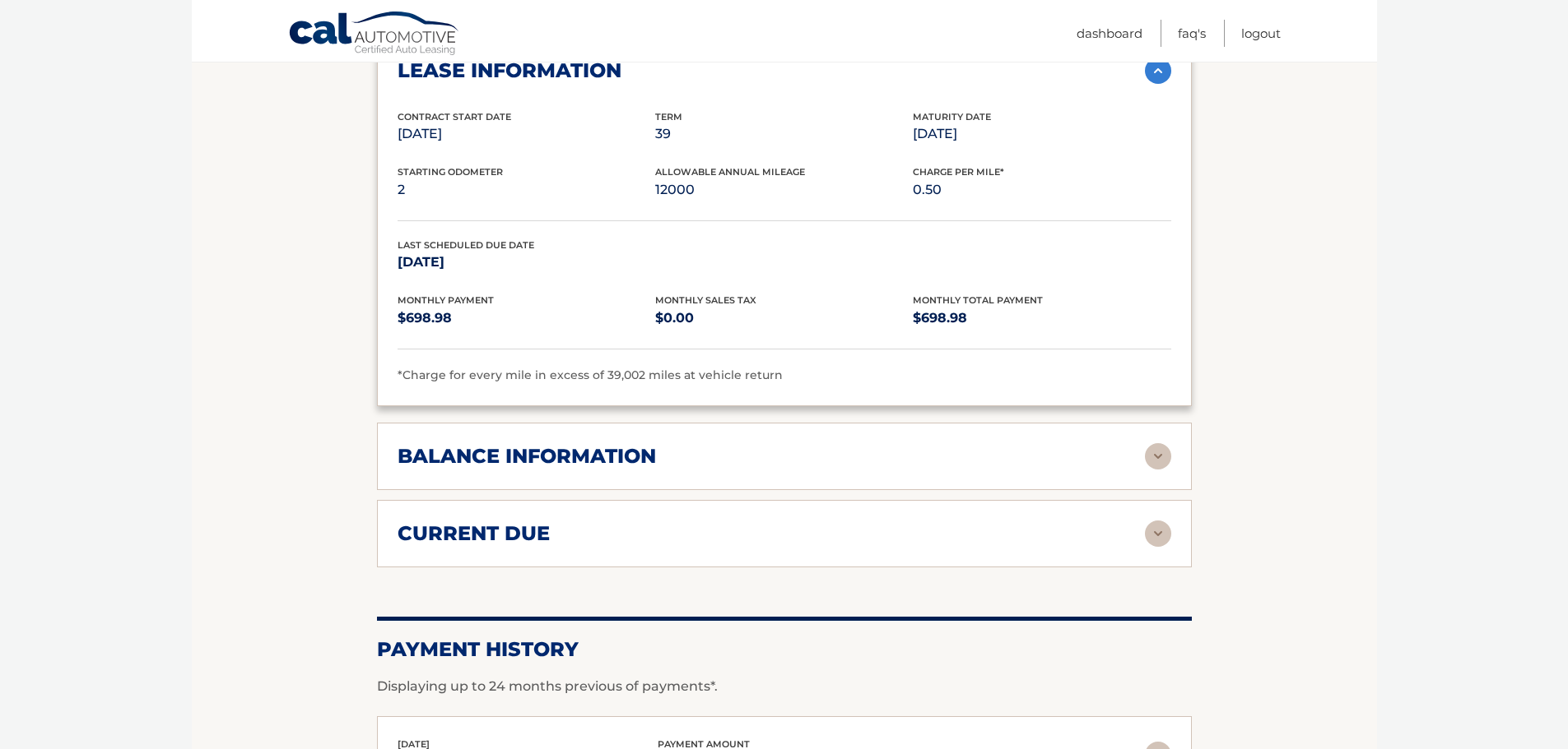
click at [1158, 542] on img at bounding box center [1158, 533] width 27 height 27
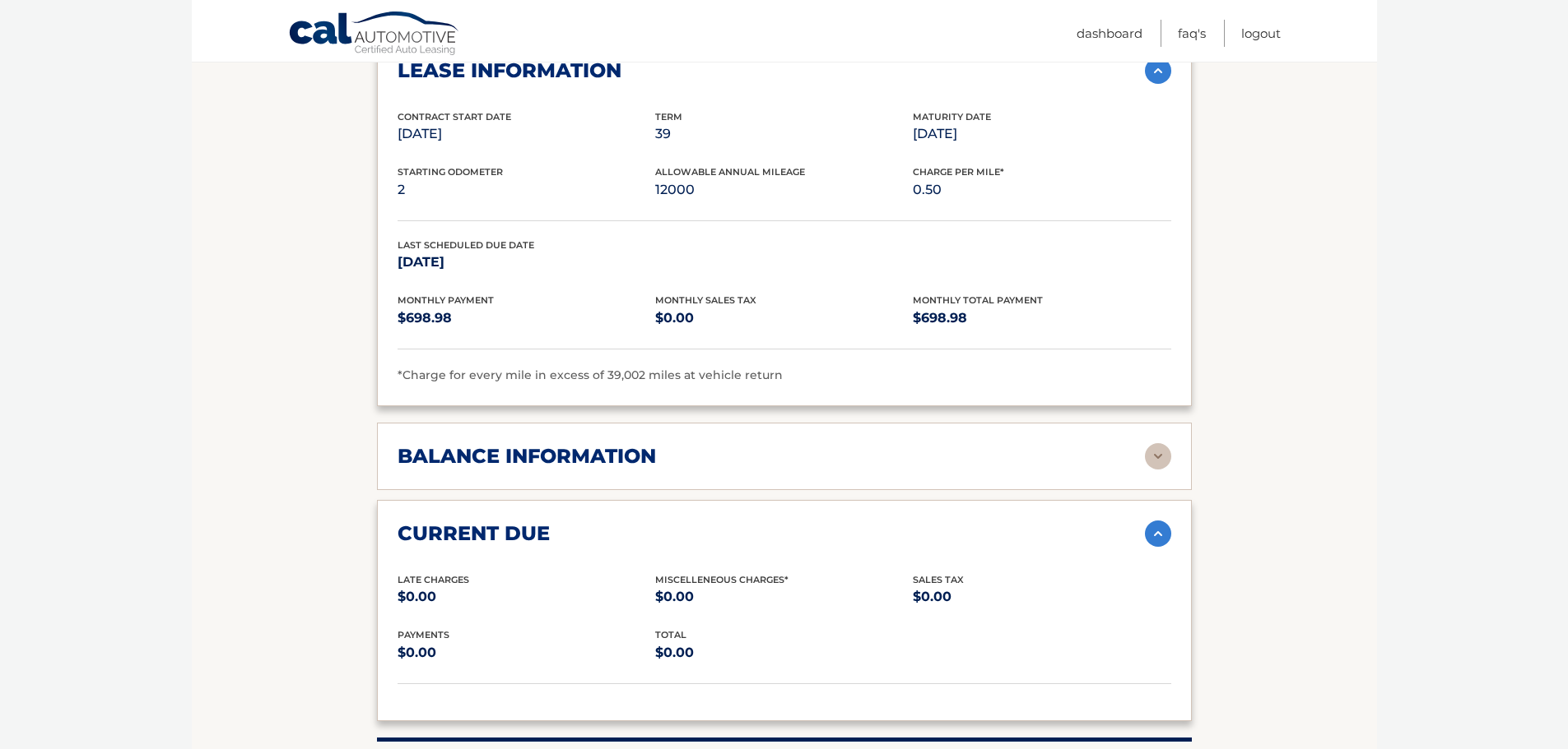
click at [1158, 542] on img at bounding box center [1158, 533] width 27 height 27
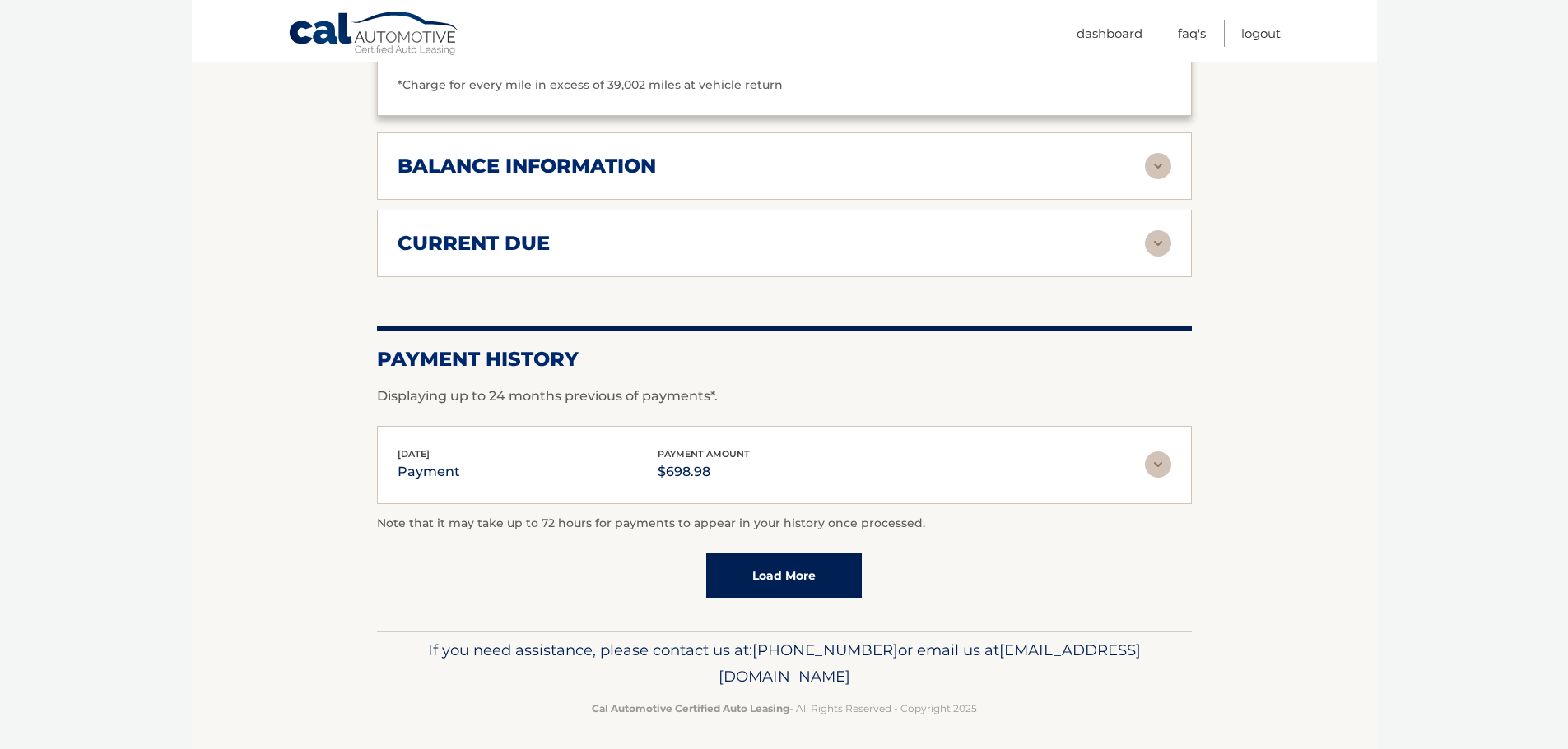
scroll to position [1694, 0]
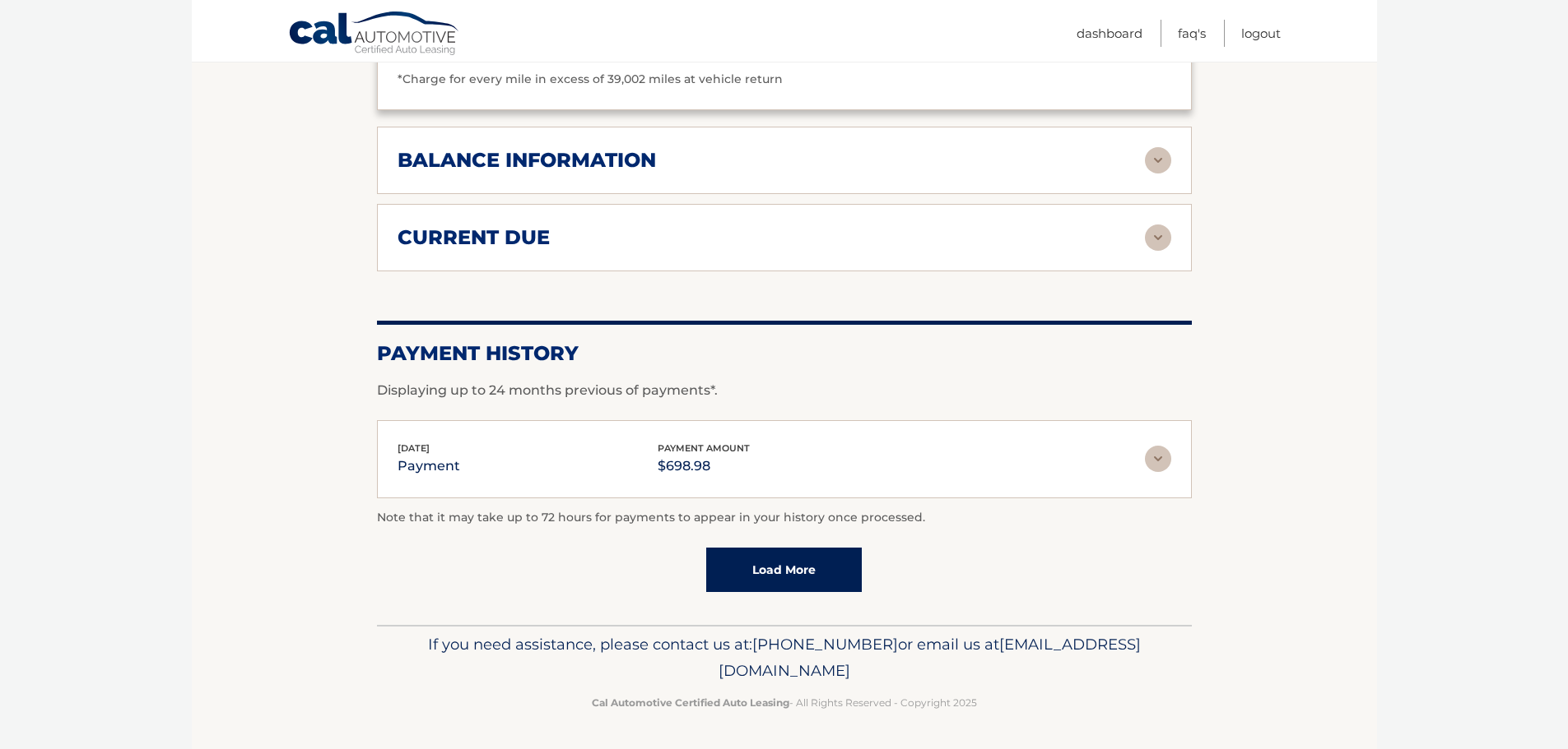
click at [809, 560] on link "Load More" at bounding box center [784, 570] width 156 height 44
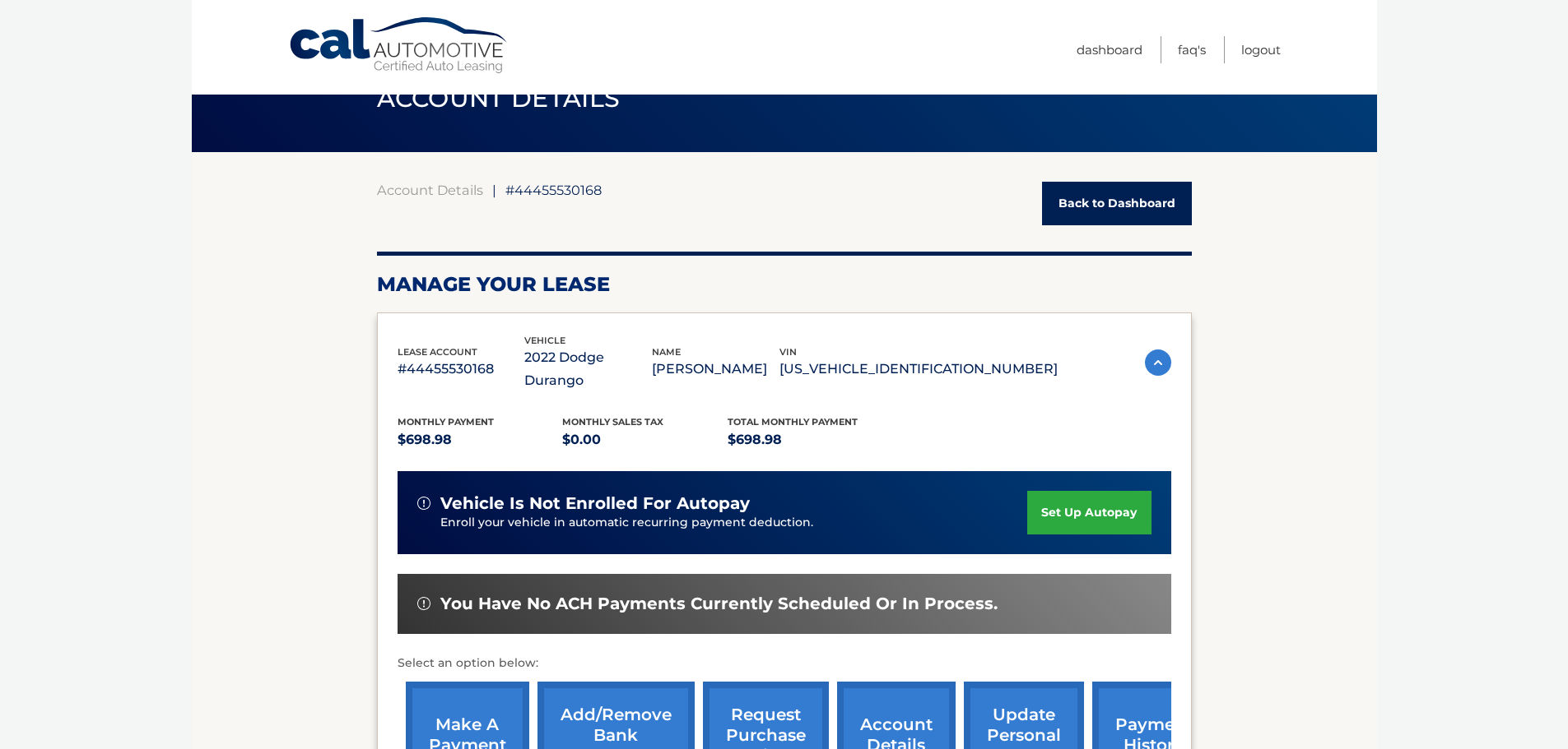
scroll to position [0, 0]
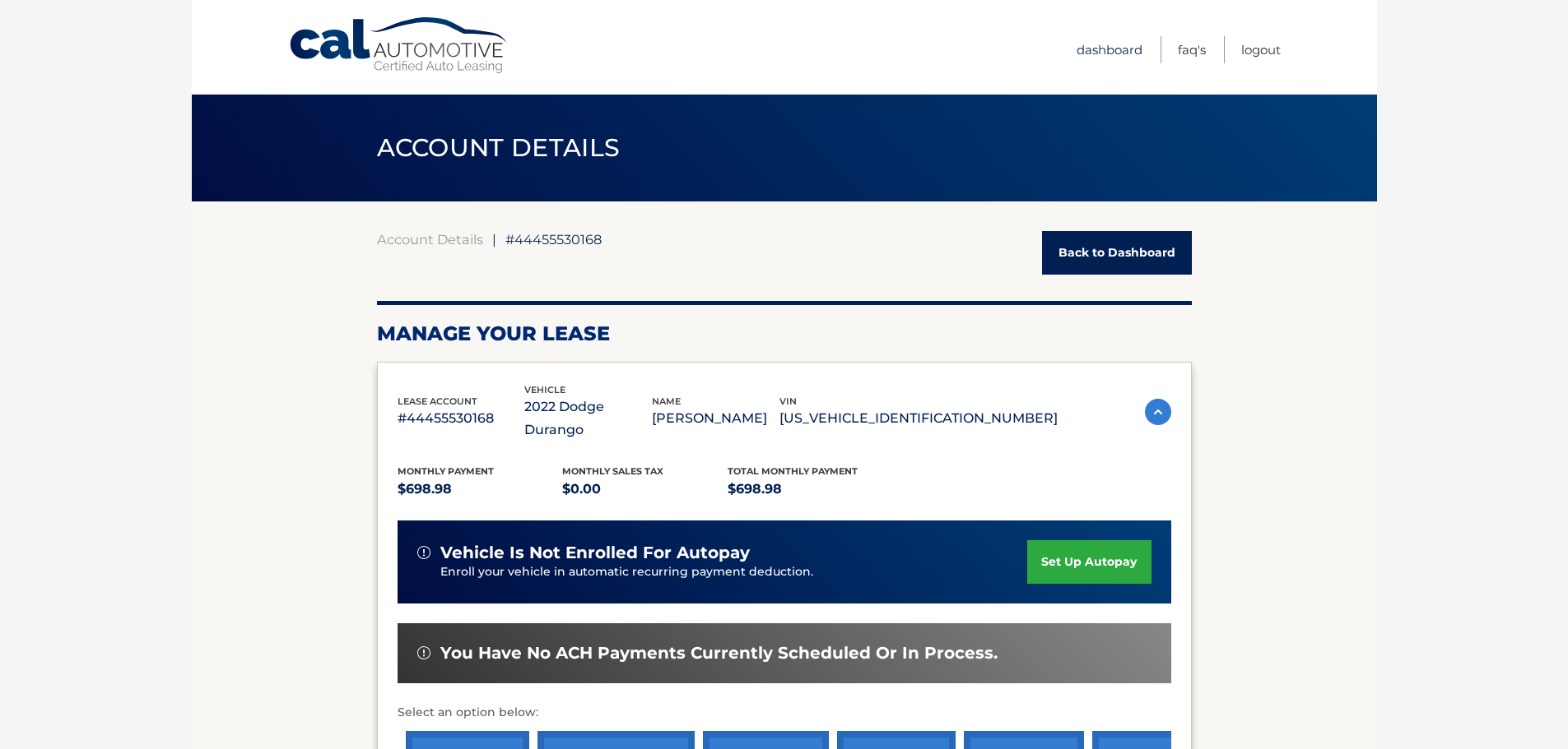
click at [1104, 48] on link "Dashboard" at bounding box center [1109, 50] width 66 height 28
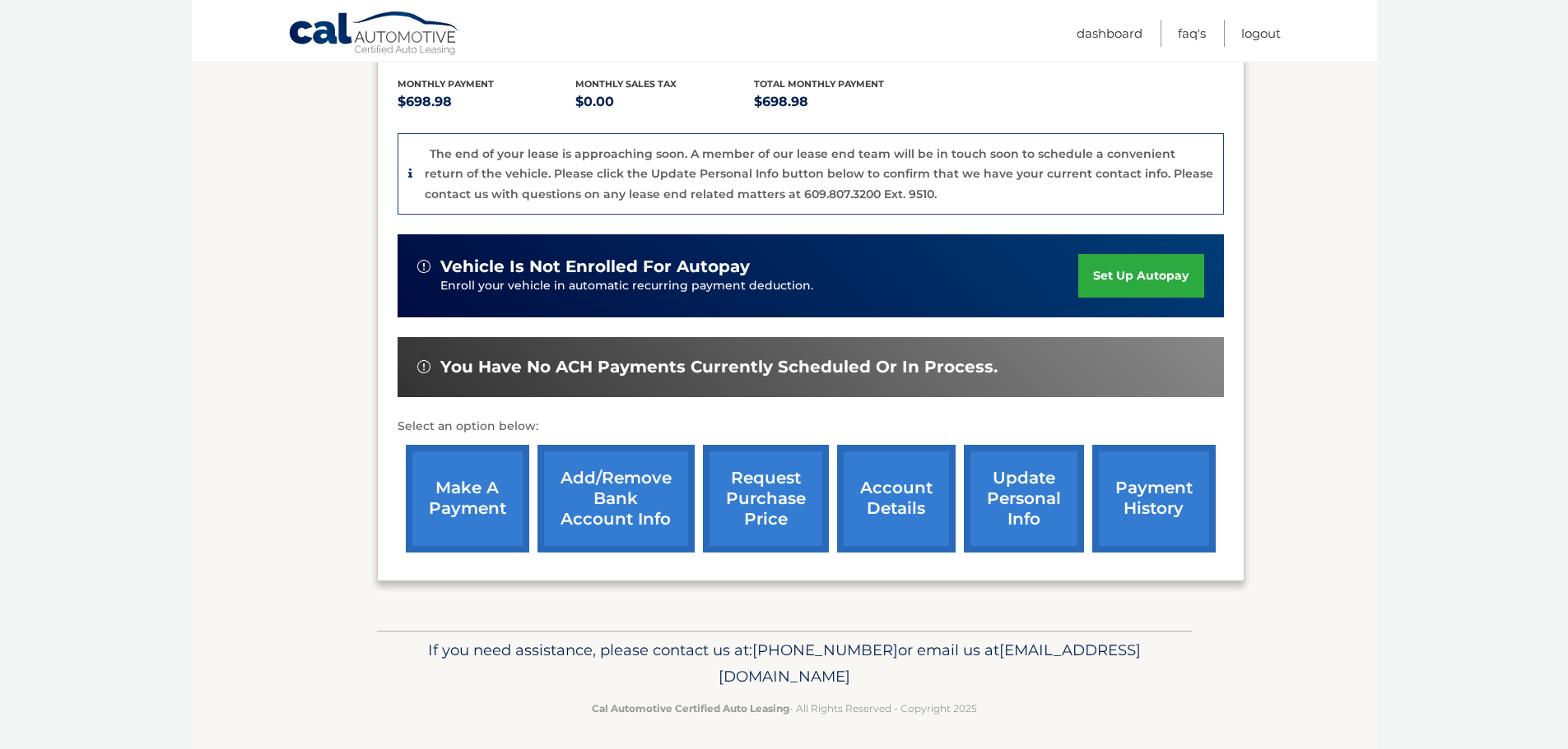
scroll to position [373, 0]
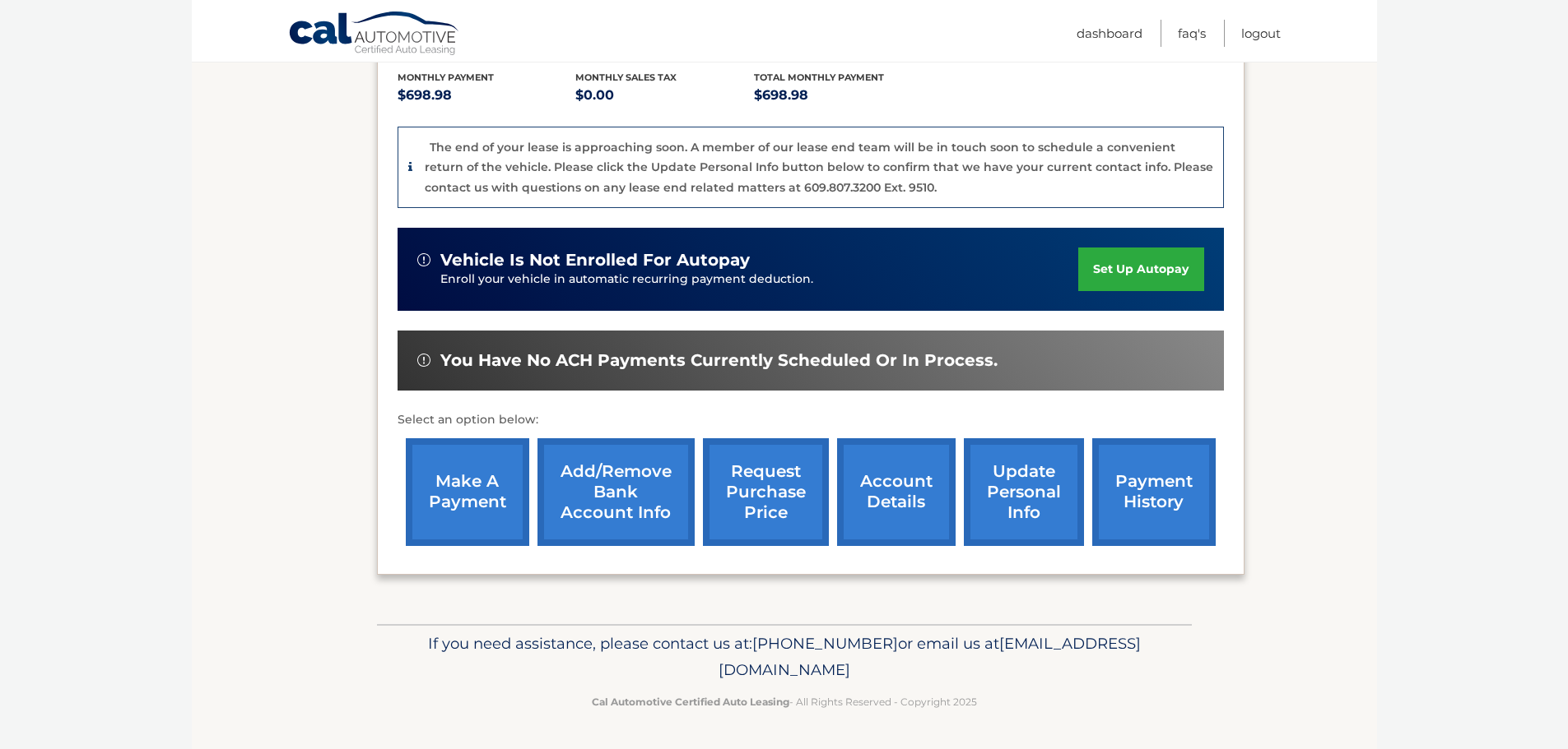
click at [1047, 511] on link "update personal info" at bounding box center [1024, 492] width 120 height 107
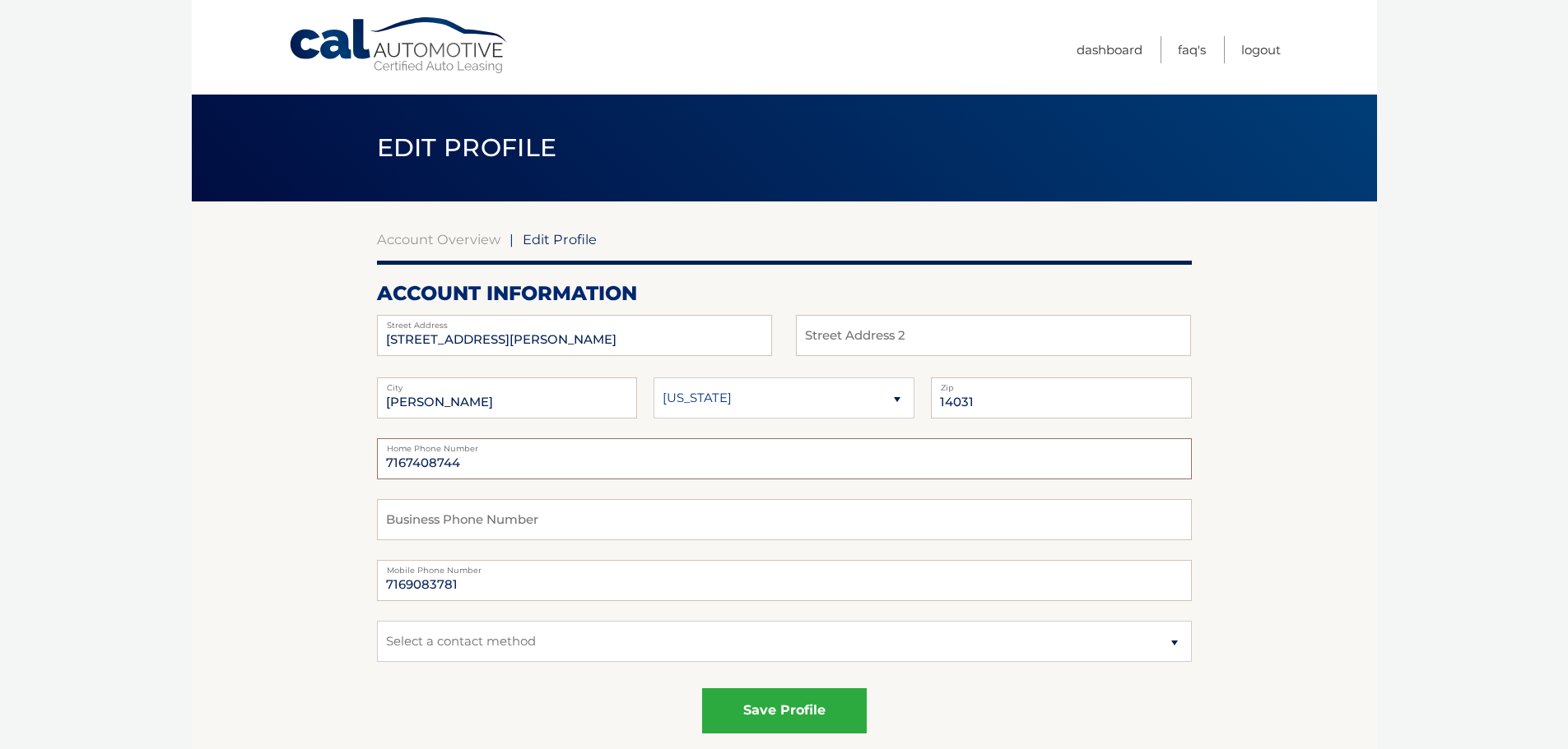
drag, startPoint x: 488, startPoint y: 464, endPoint x: 362, endPoint y: 465, distance: 126.0
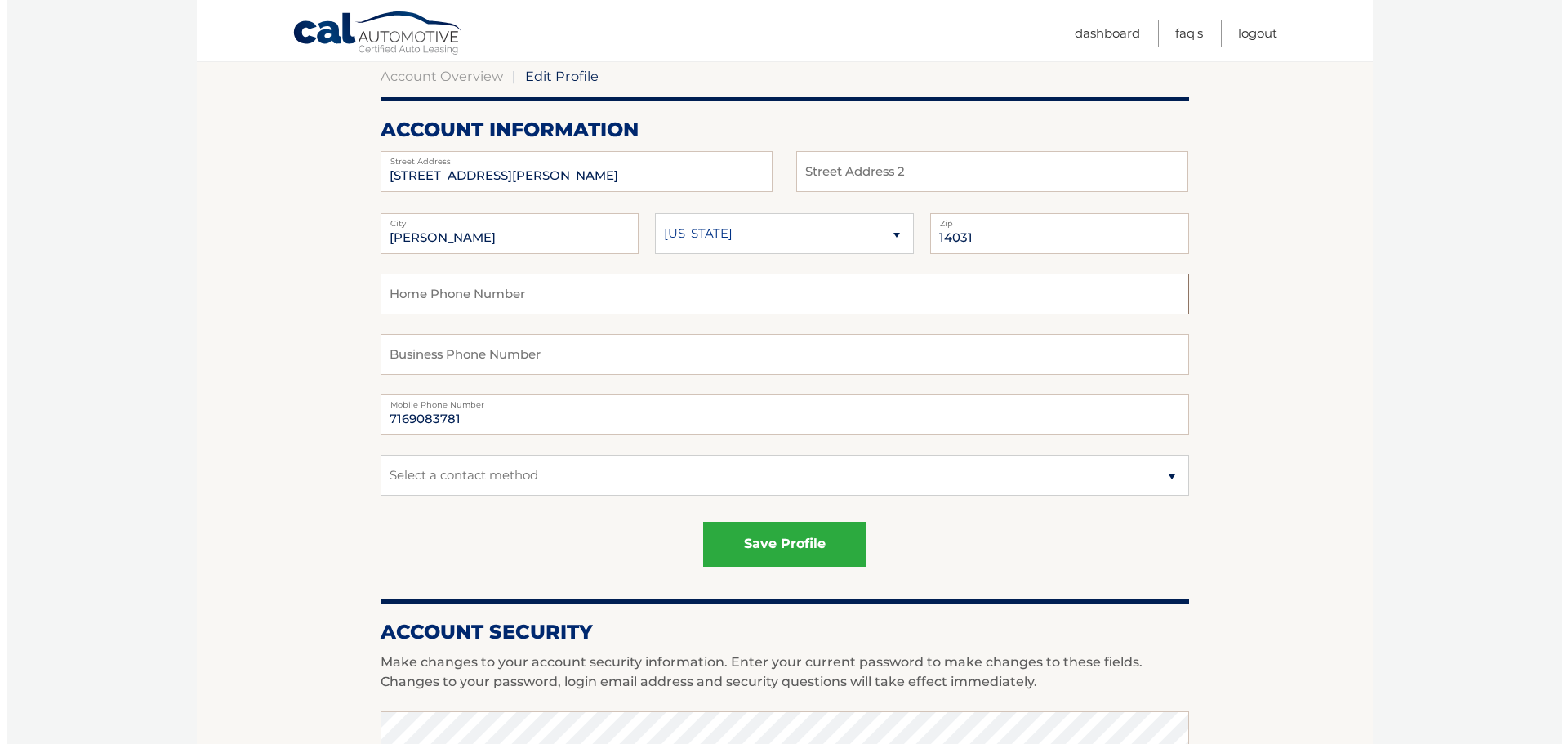
scroll to position [163, 0]
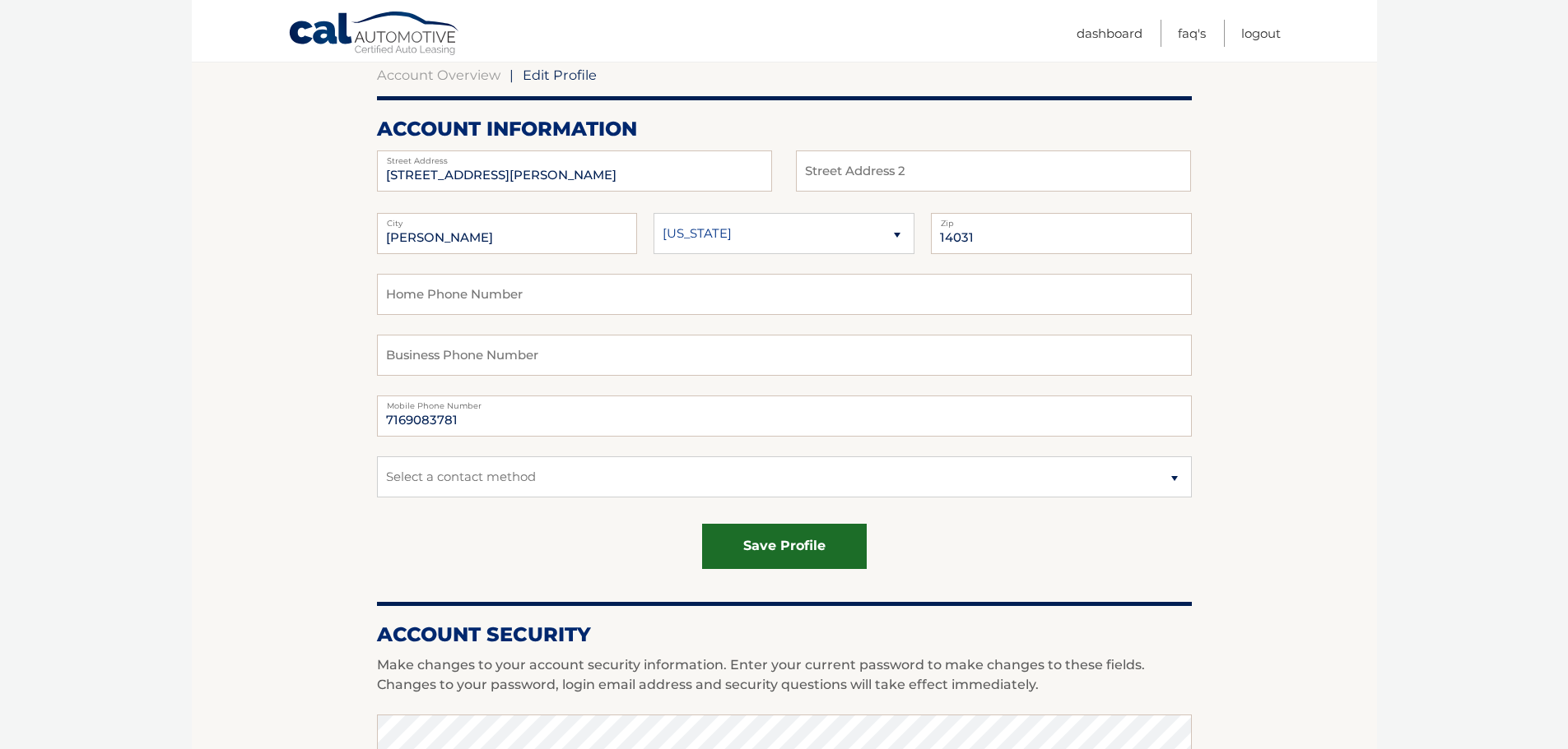
click at [772, 526] on button "save profile" at bounding box center [784, 547] width 165 height 45
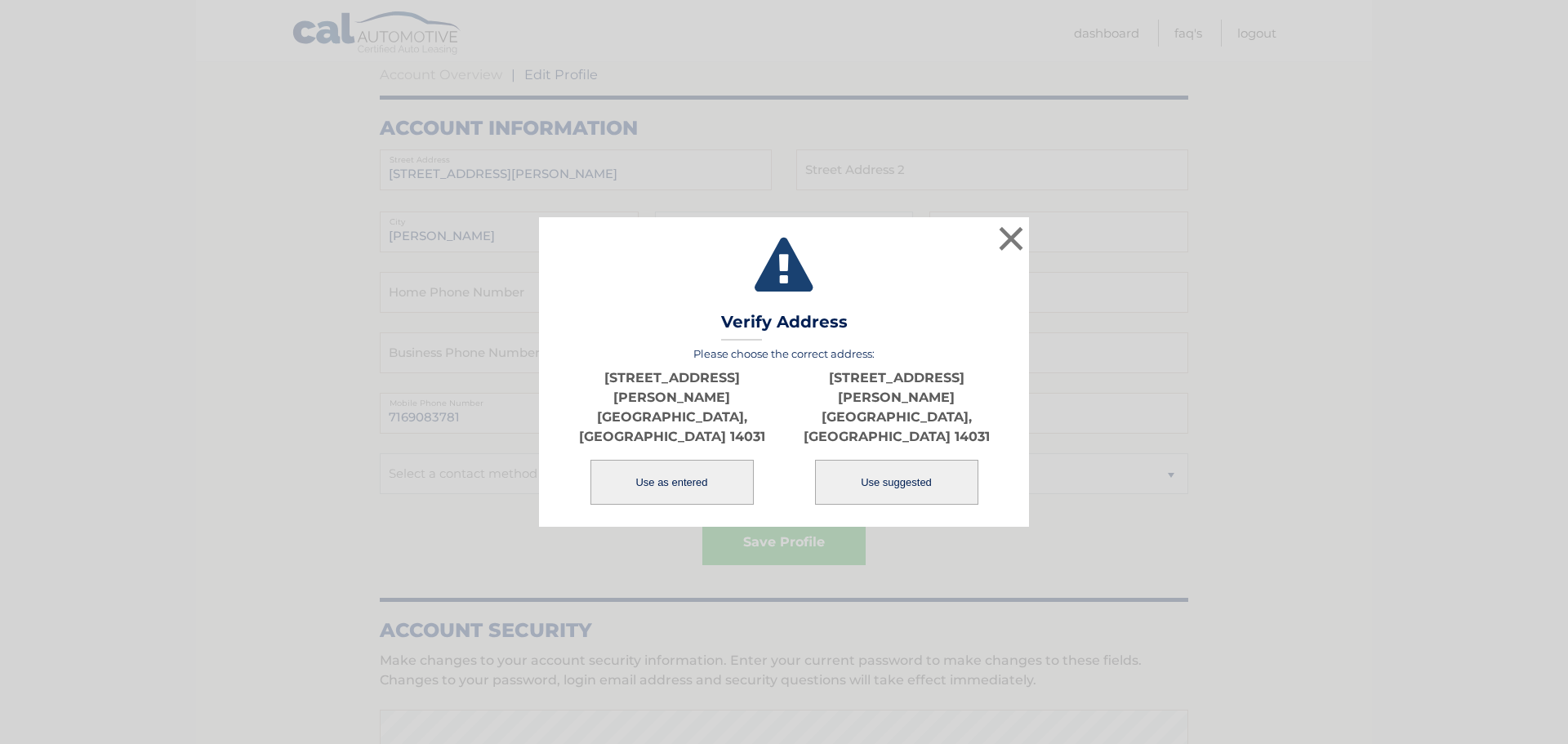
click at [646, 462] on button "Use as entered" at bounding box center [671, 483] width 163 height 45
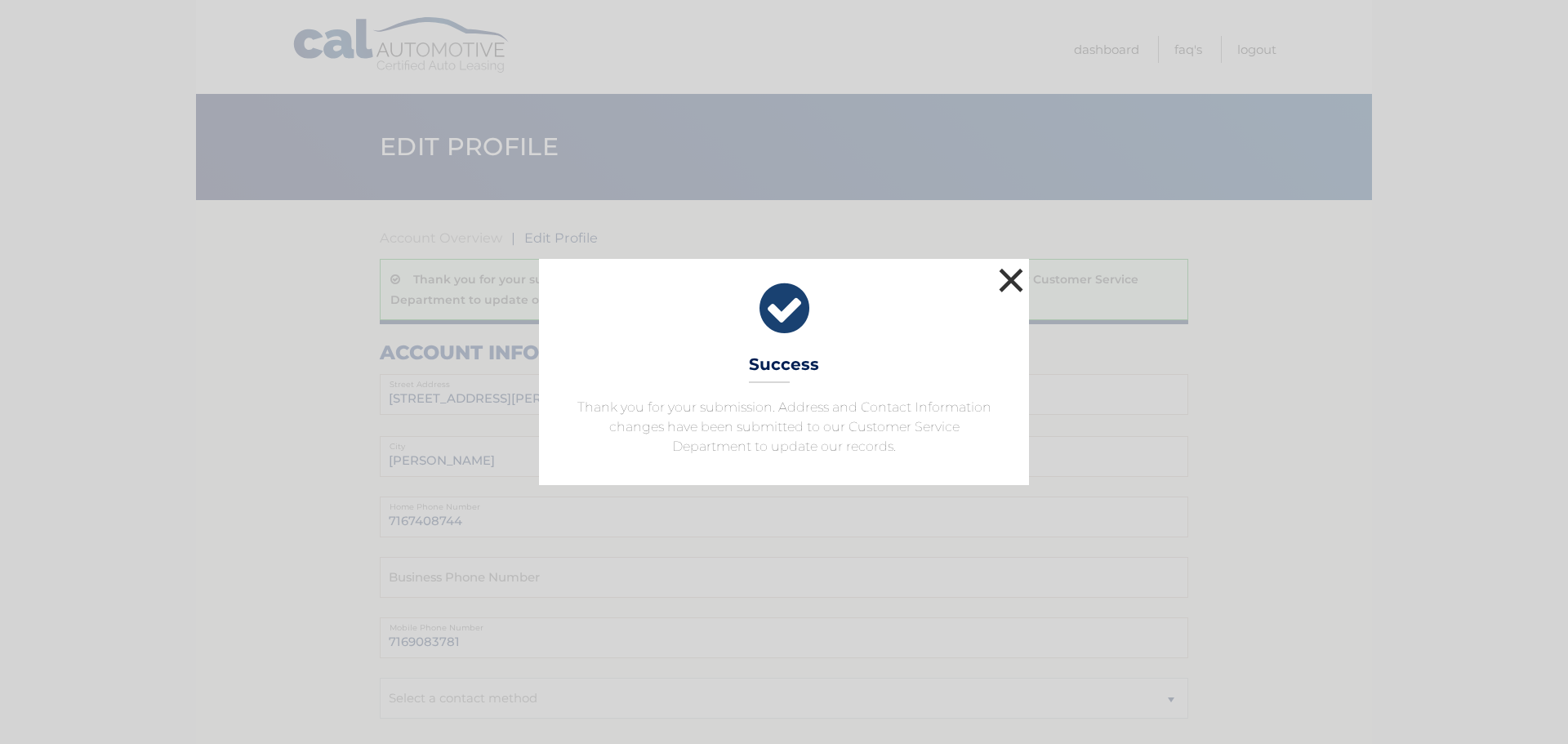
click at [1006, 274] on button "×" at bounding box center [1011, 280] width 32 height 32
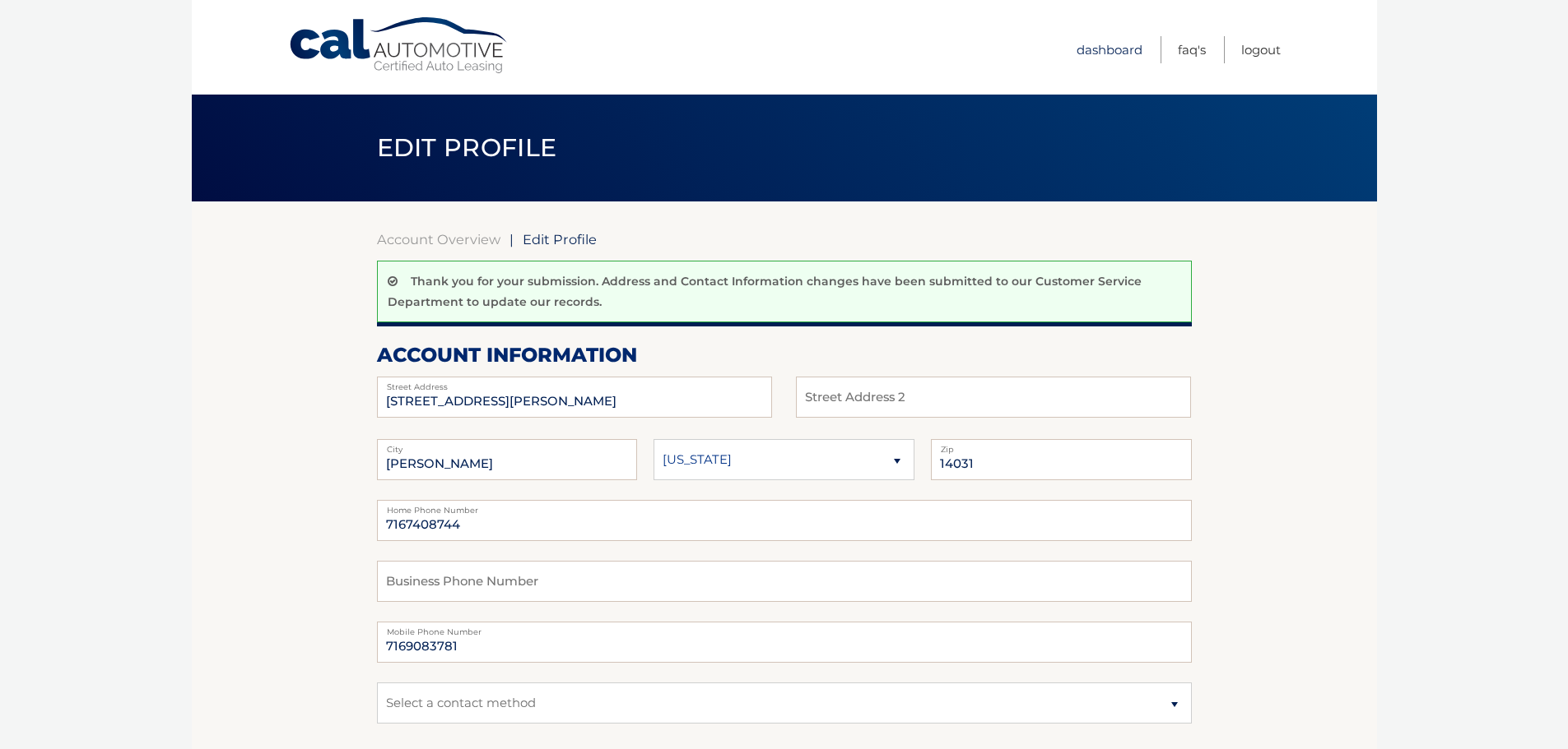
click at [1115, 45] on link "Dashboard" at bounding box center [1109, 50] width 66 height 28
